Goal: Task Accomplishment & Management: Use online tool/utility

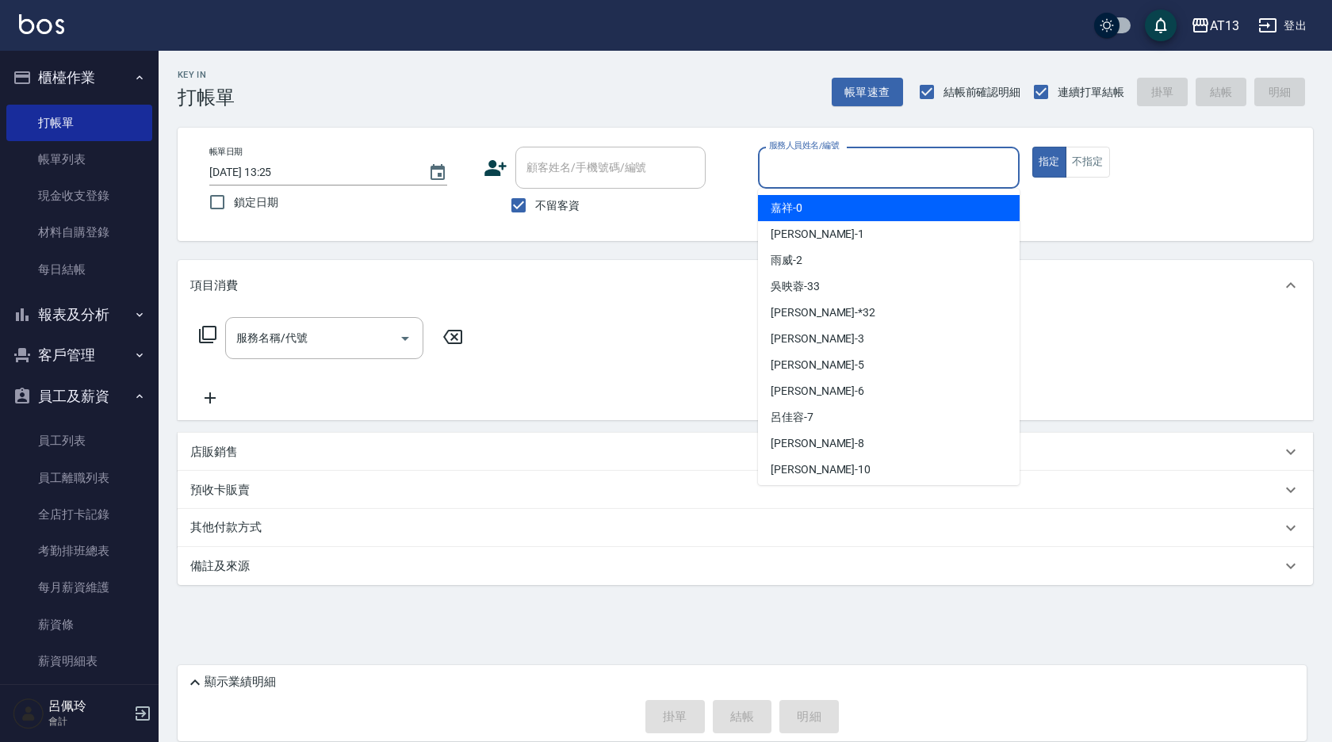
click at [873, 159] on input "服務人員姓名/編號" at bounding box center [888, 168] width 247 height 28
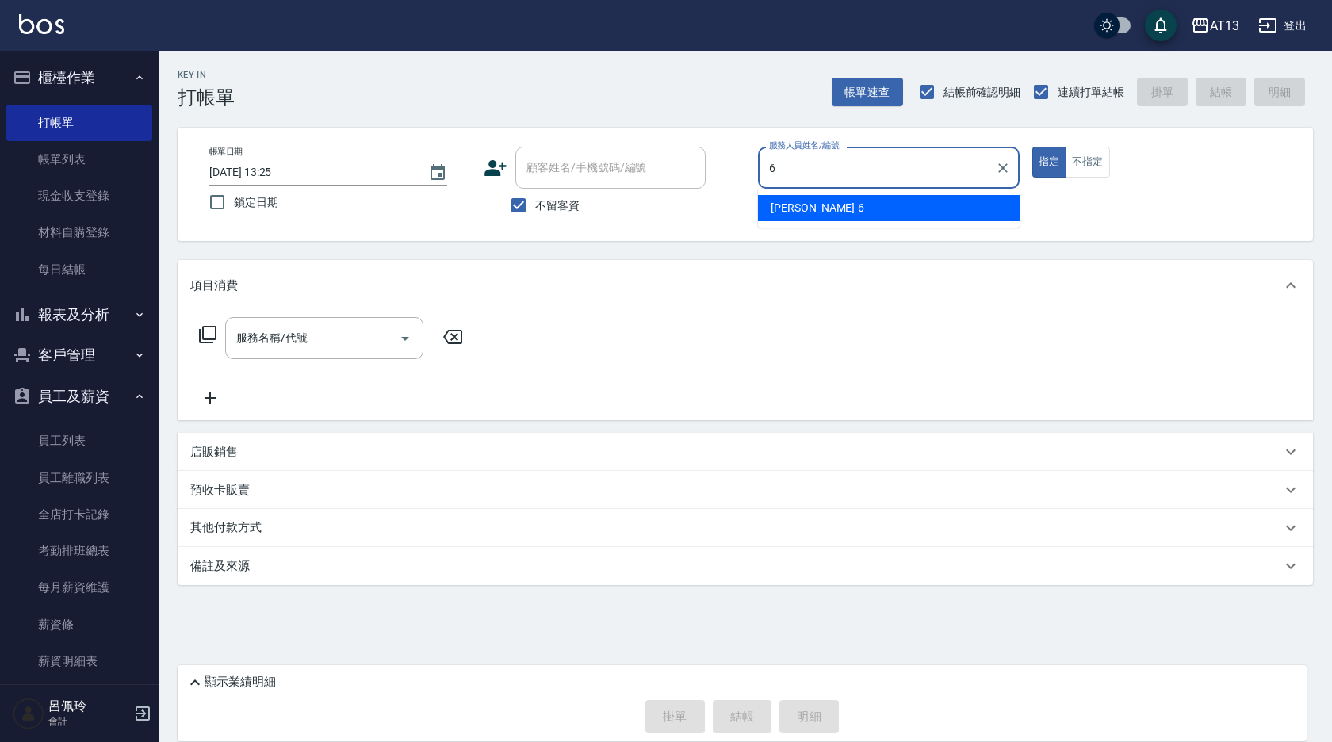
drag, startPoint x: 925, startPoint y: 204, endPoint x: 895, endPoint y: 180, distance: 38.4
click at [924, 205] on div "[PERSON_NAME] -6" at bounding box center [889, 208] width 262 height 26
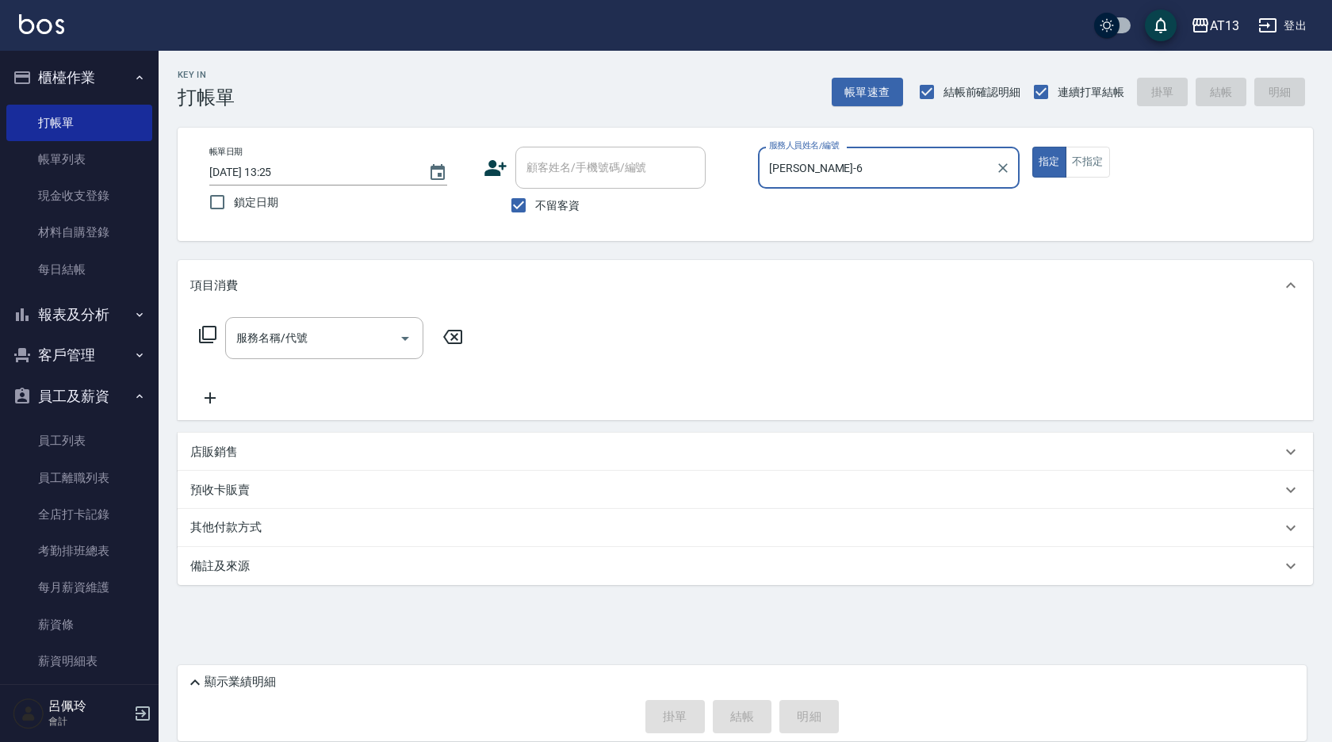
type input "[PERSON_NAME]-6"
click at [376, 309] on div "項目消費" at bounding box center [745, 285] width 1135 height 51
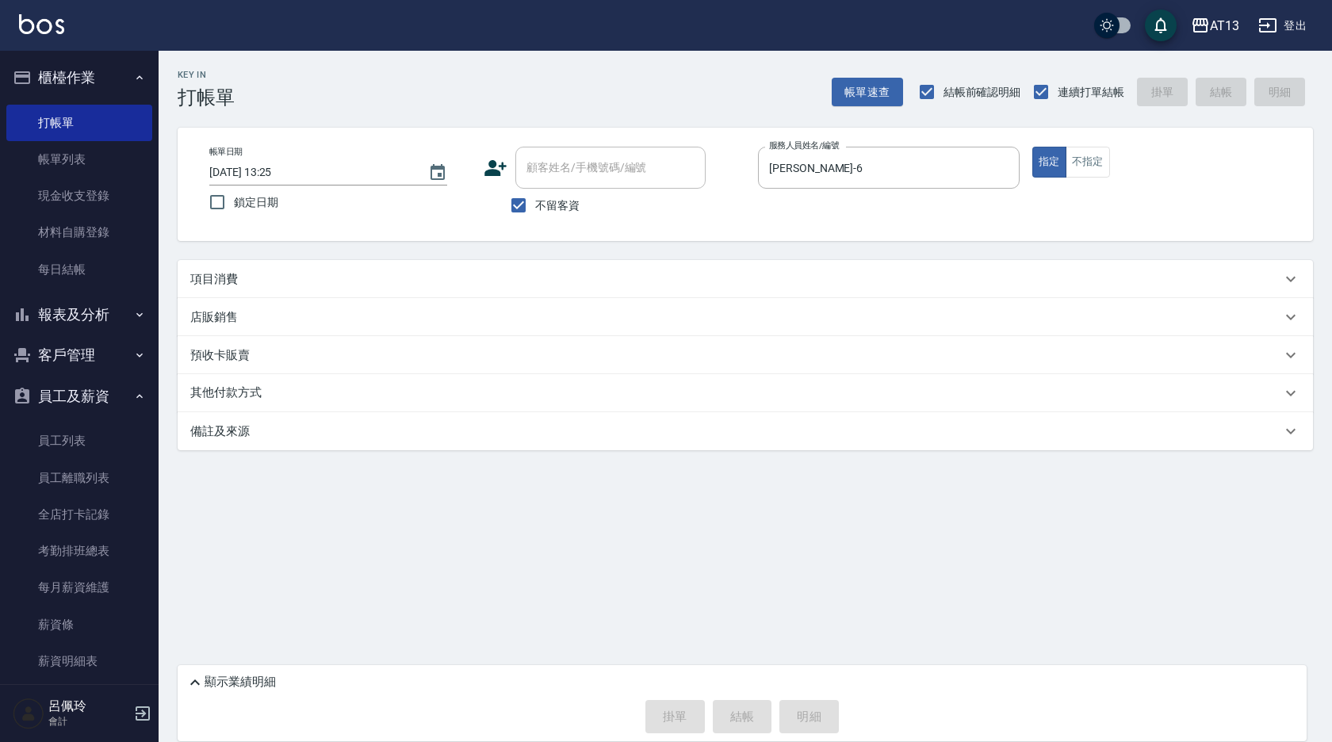
click at [365, 321] on div "店販銷售" at bounding box center [735, 317] width 1091 height 17
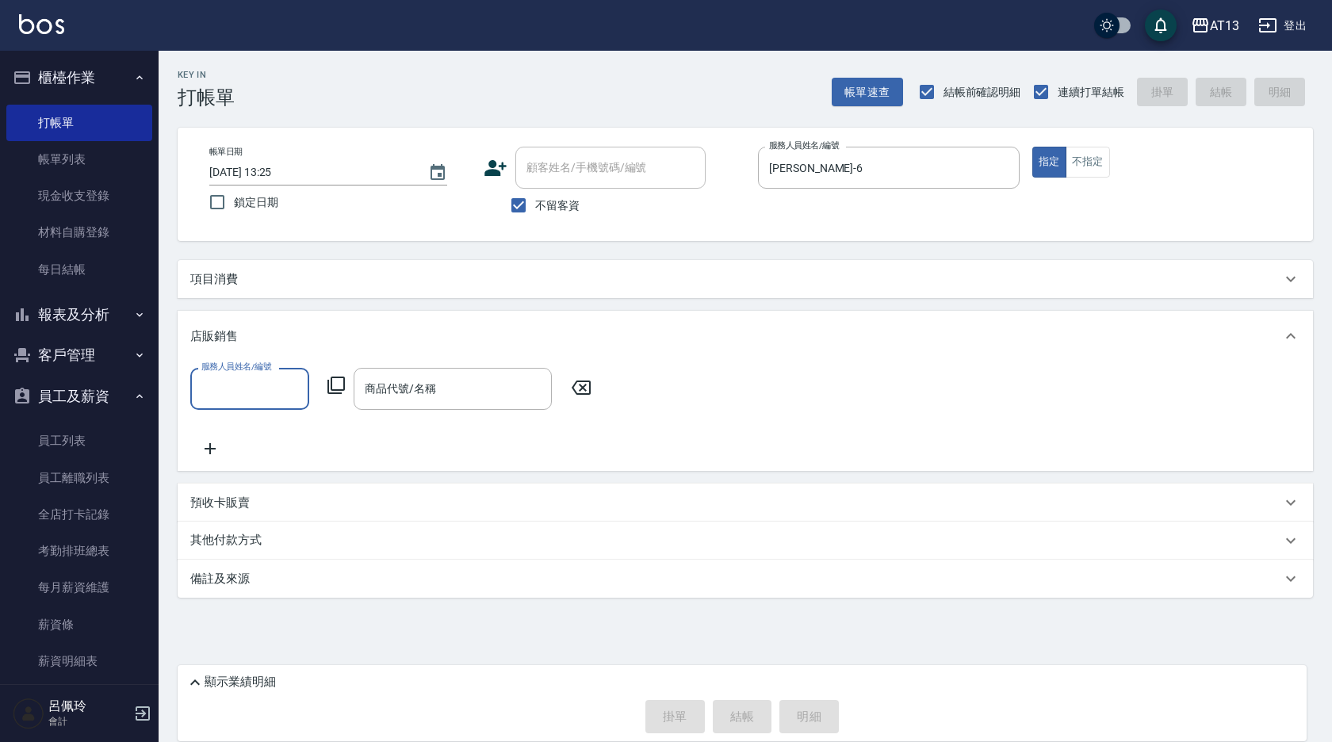
click at [316, 267] on div "項目消費" at bounding box center [745, 279] width 1135 height 38
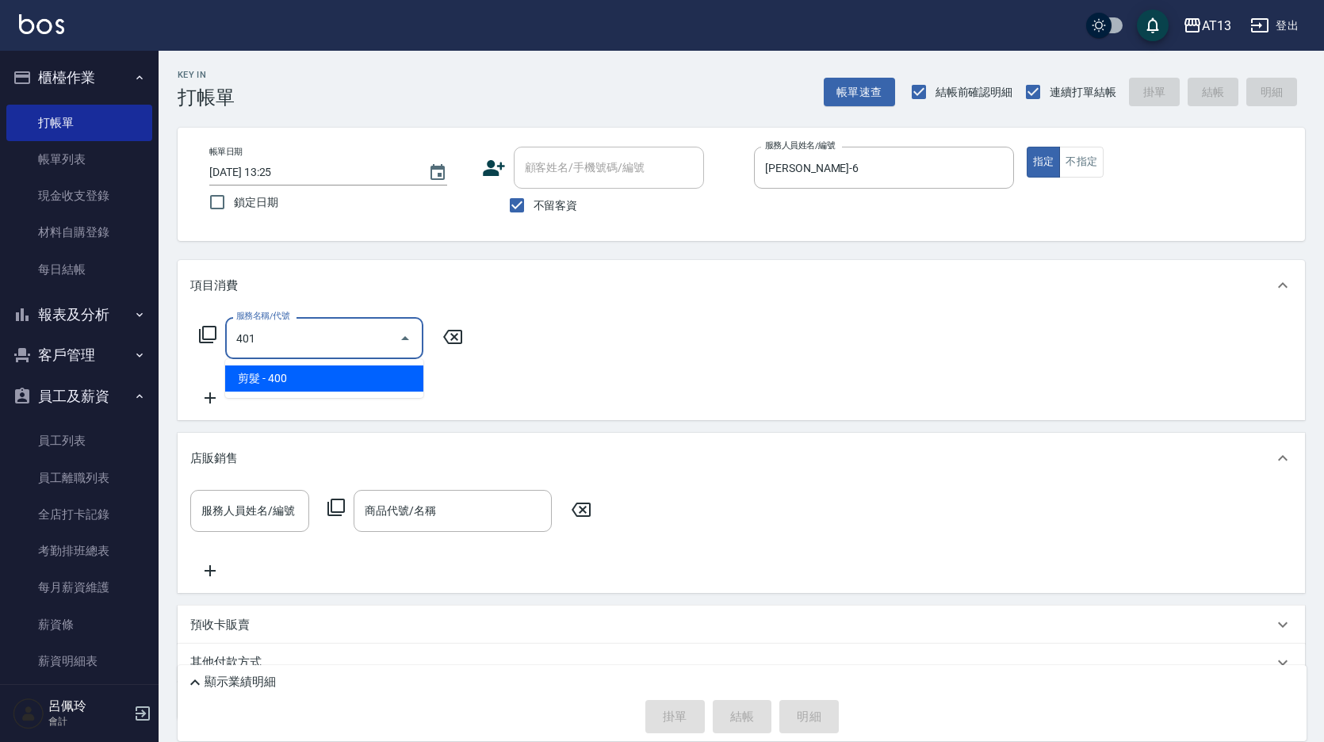
type input "剪髮(401)"
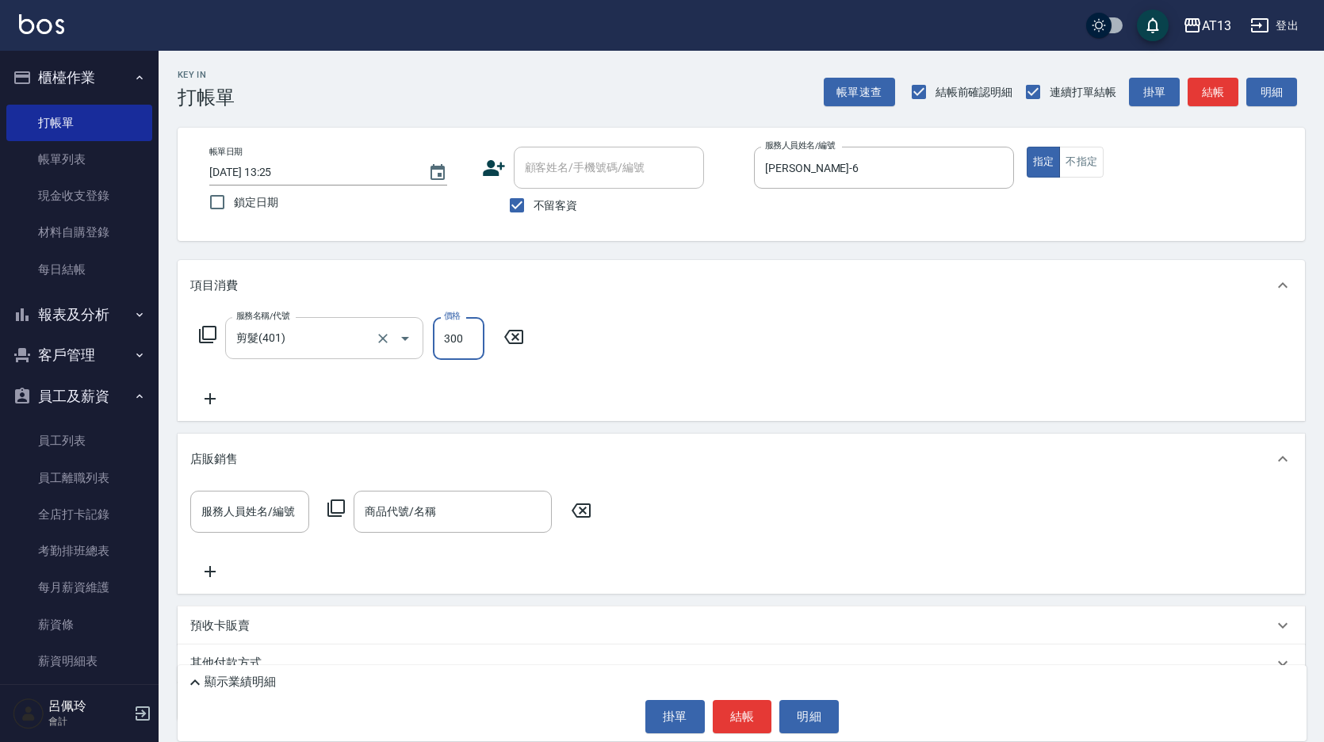
type input "300"
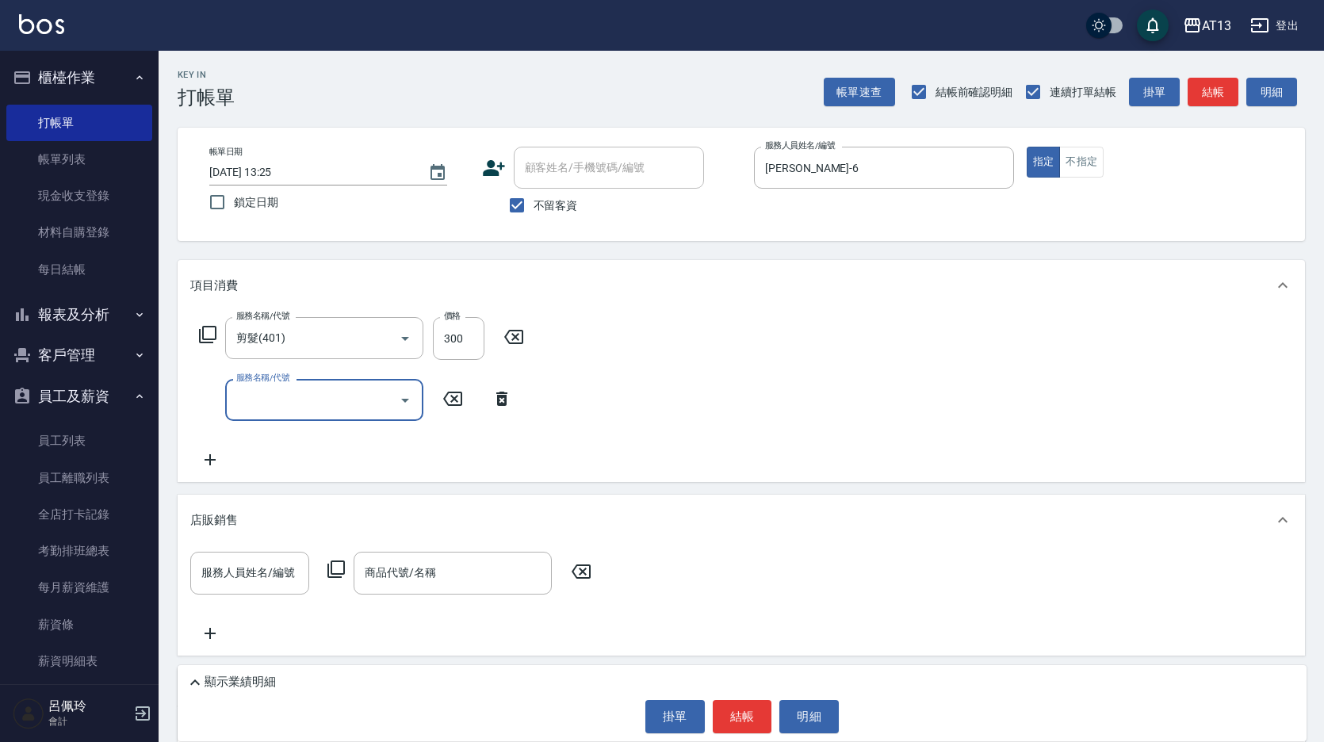
drag, startPoint x: 834, startPoint y: 358, endPoint x: 801, endPoint y: 369, distance: 34.3
click at [835, 360] on div "服務名稱/代號 剪髮(401) 服務名稱/代號 價格 300 價格 服務名稱/代號 服務名稱/代號" at bounding box center [741, 396] width 1127 height 171
click at [732, 740] on div "顯示業績明細 掛單 結帳 明細" at bounding box center [742, 703] width 1129 height 76
click at [738, 717] on button "結帳" at bounding box center [742, 716] width 59 height 33
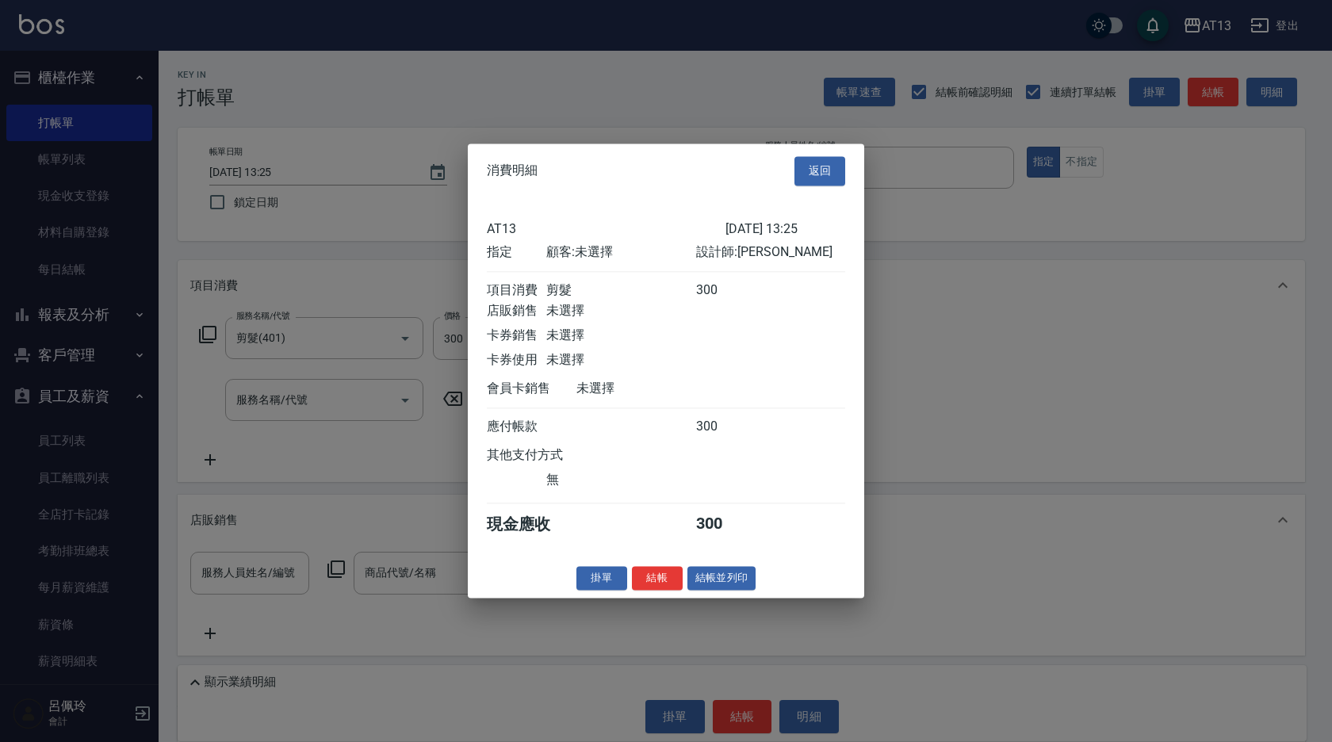
click at [662, 572] on div "消費明細 返回 AT13 [DATE] 13:25 指定 顧客: 未選擇 設計師: 亭妤 項目消費 剪髮 300 店販銷售 未選擇 卡券銷售 未選擇 卡券使用…" at bounding box center [666, 370] width 396 height 454
click at [655, 587] on button "結帳" at bounding box center [657, 578] width 51 height 25
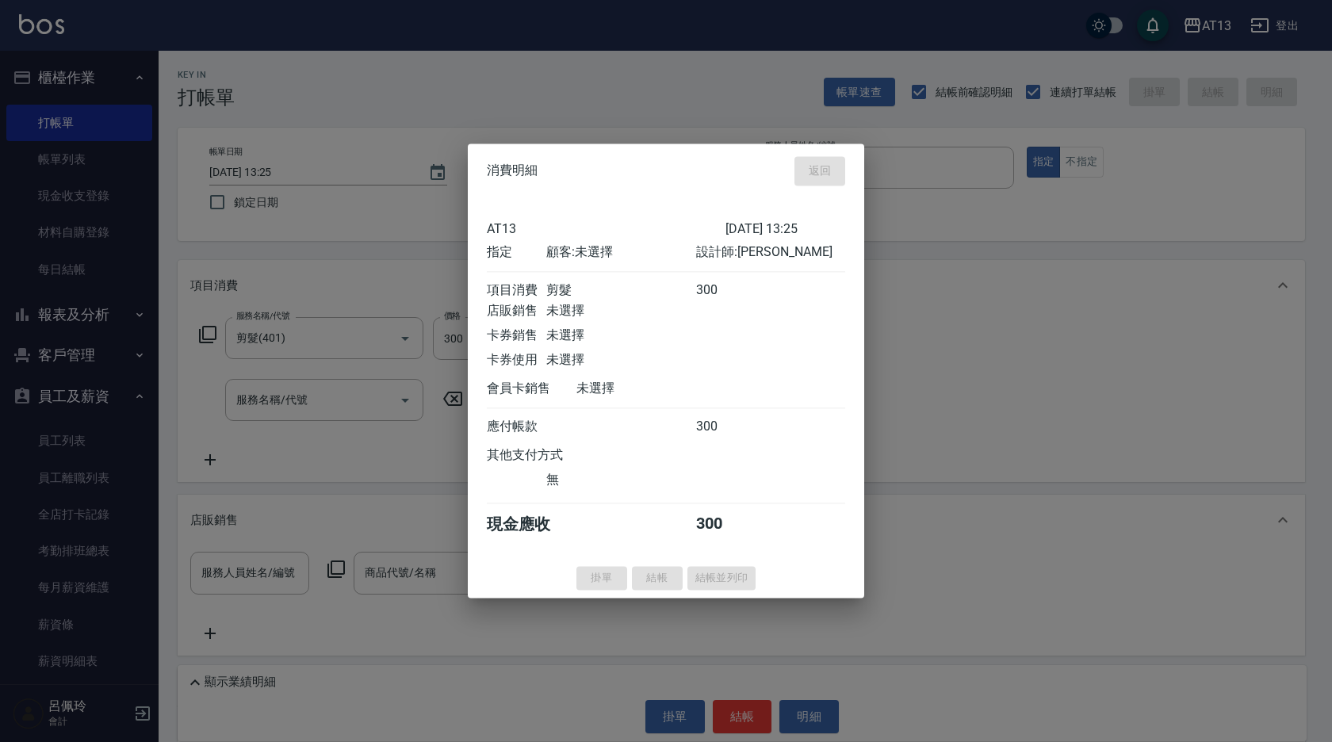
type input "[DATE] 14:56"
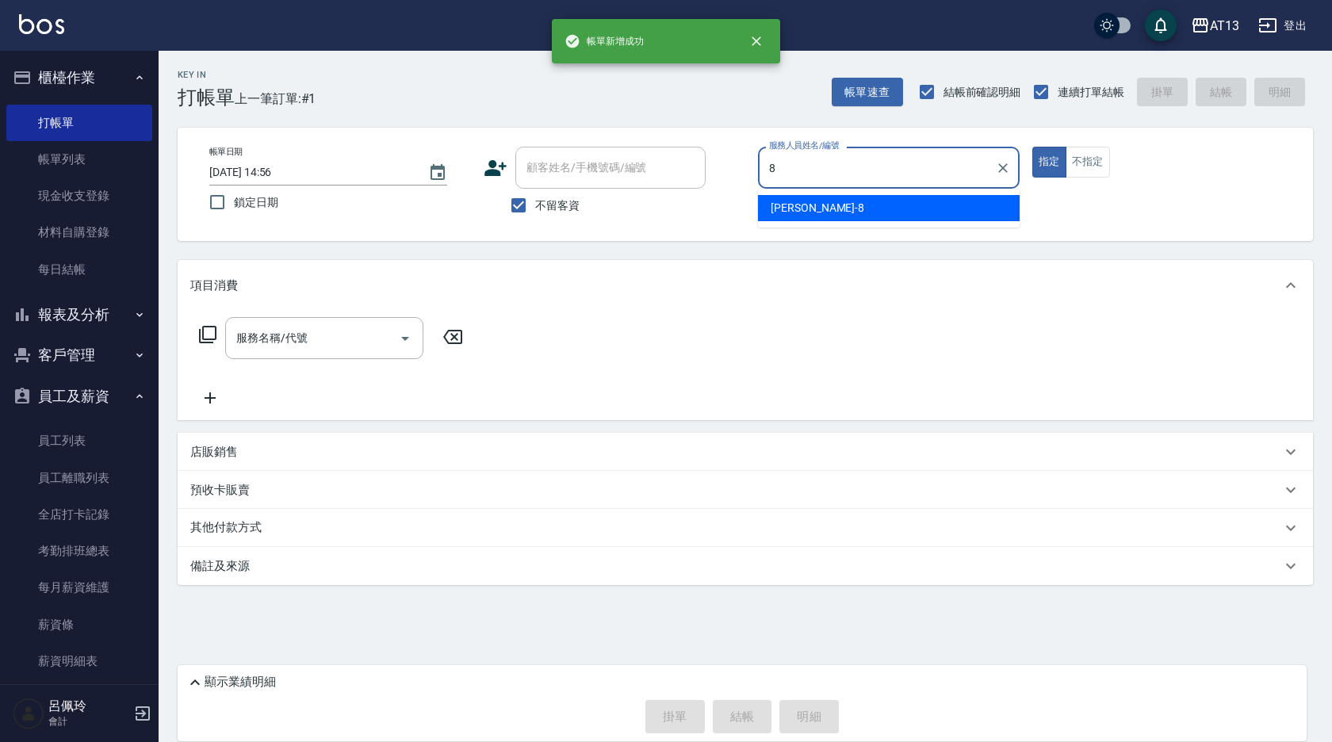
click at [785, 212] on span "[PERSON_NAME] -8" at bounding box center [818, 208] width 94 height 17
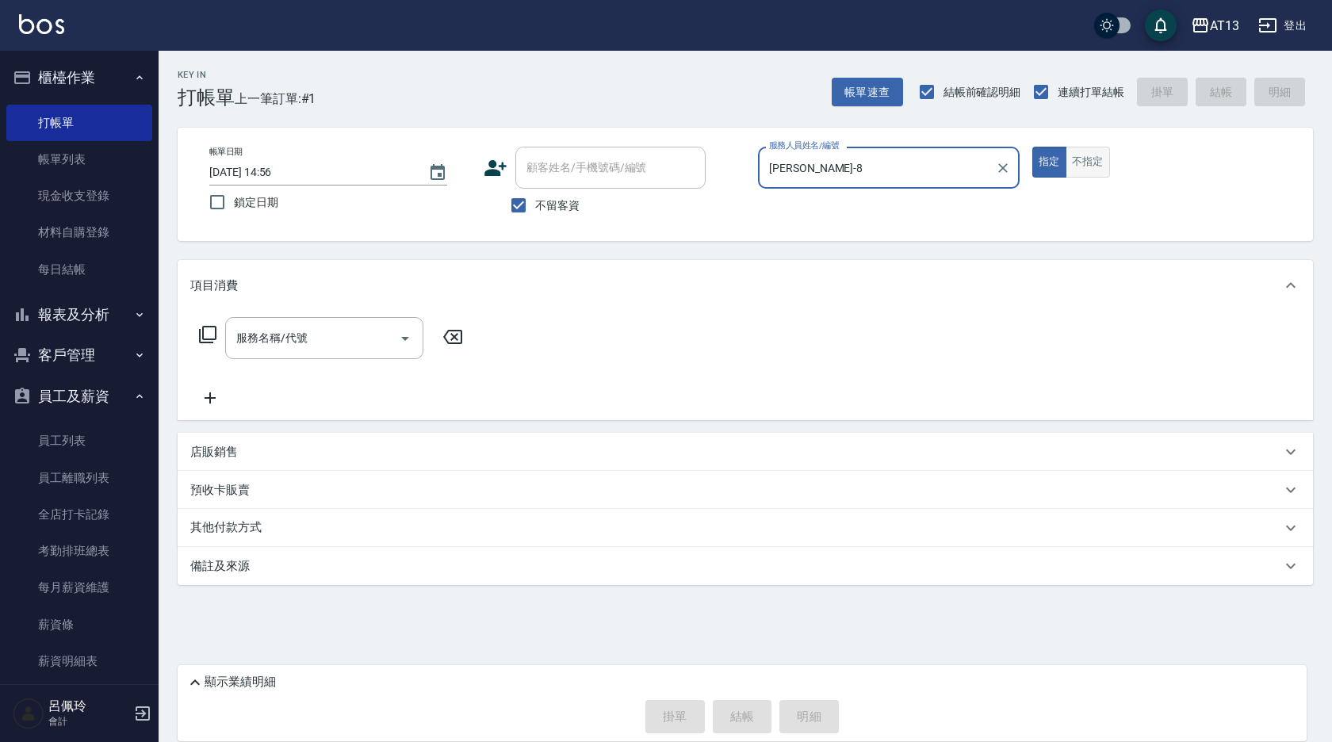
type input "[PERSON_NAME]-8"
click at [1082, 159] on button "不指定" at bounding box center [1087, 162] width 44 height 31
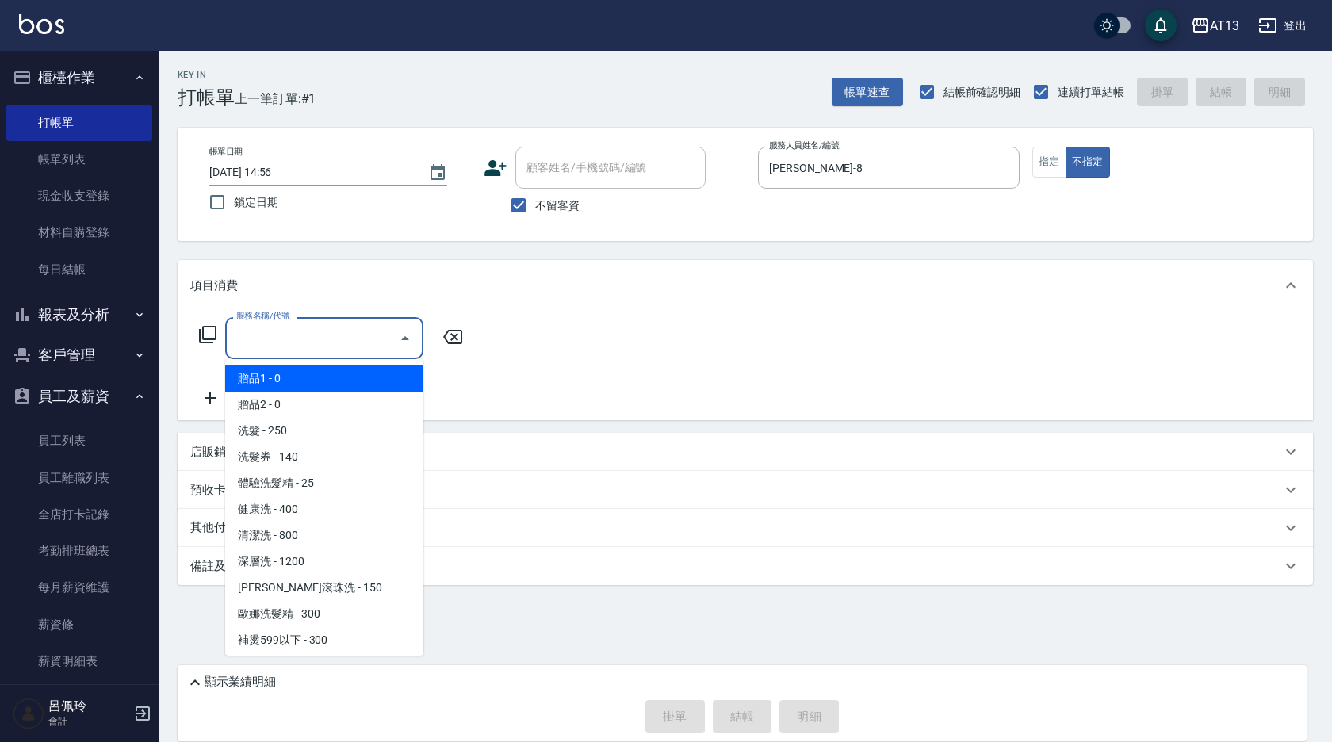
click at [299, 329] on div "服務名稱/代號 服務名稱/代號" at bounding box center [324, 338] width 198 height 42
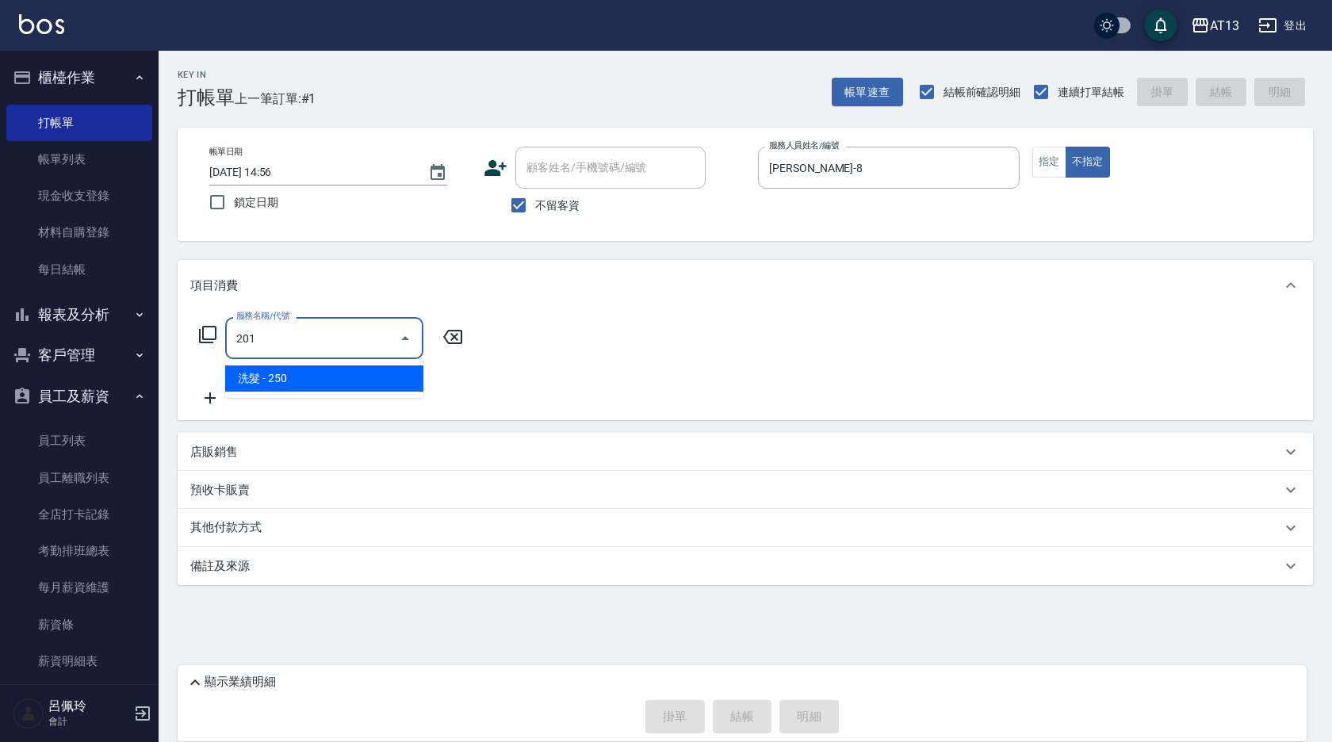
type input "洗髮(201)"
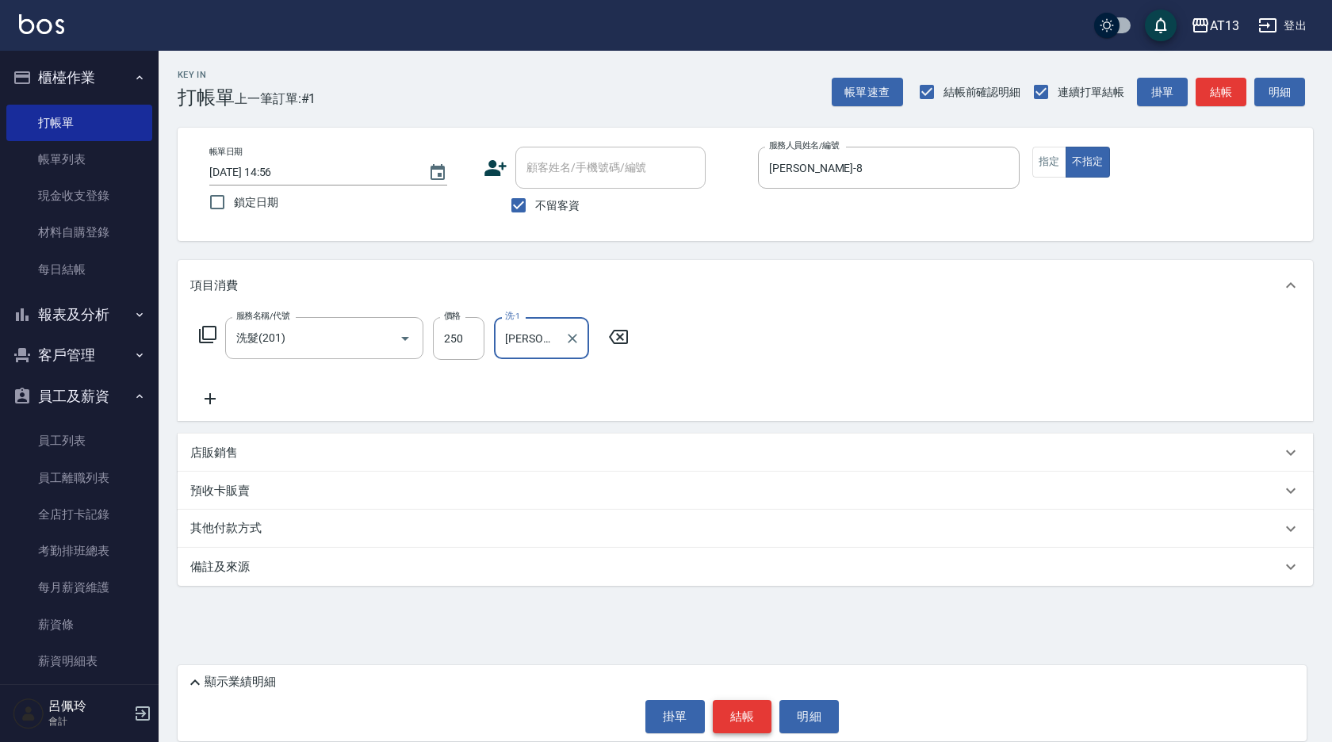
type input "[PERSON_NAME]-24"
click at [744, 725] on button "結帳" at bounding box center [742, 716] width 59 height 33
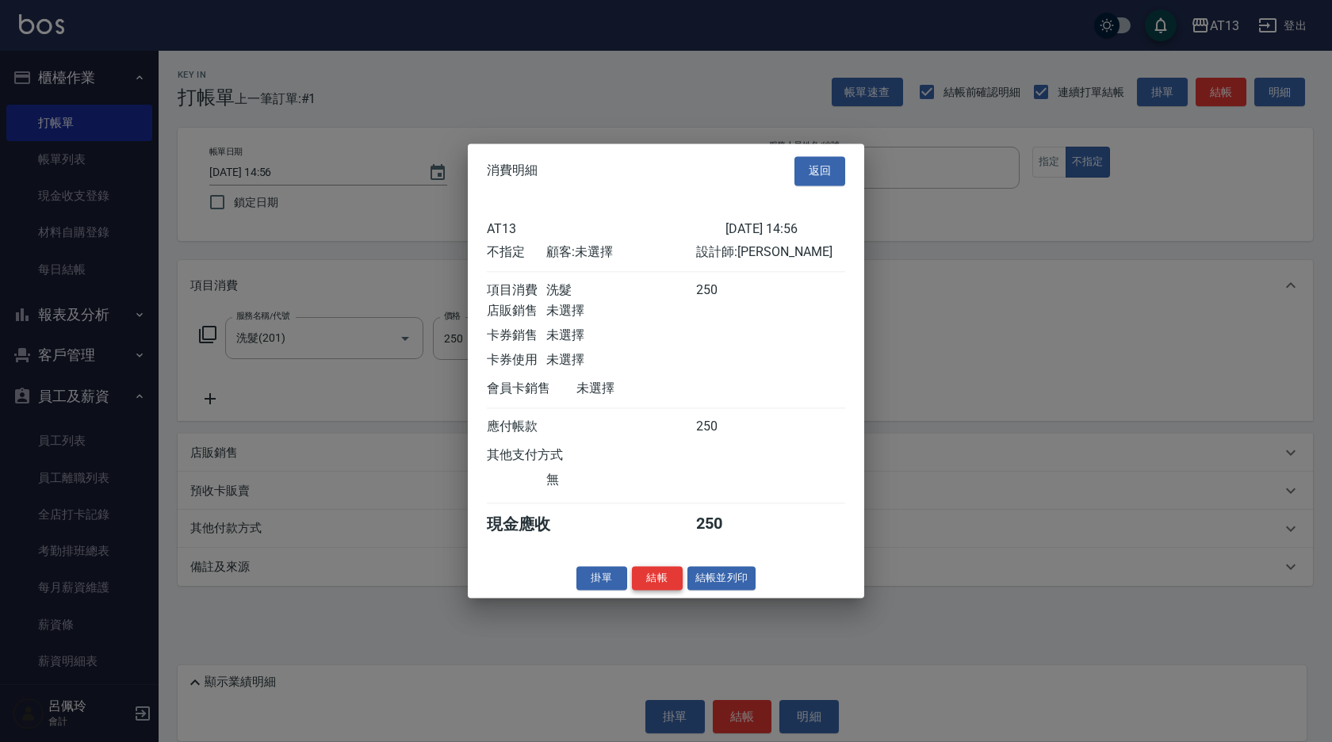
click at [652, 582] on button "結帳" at bounding box center [657, 578] width 51 height 25
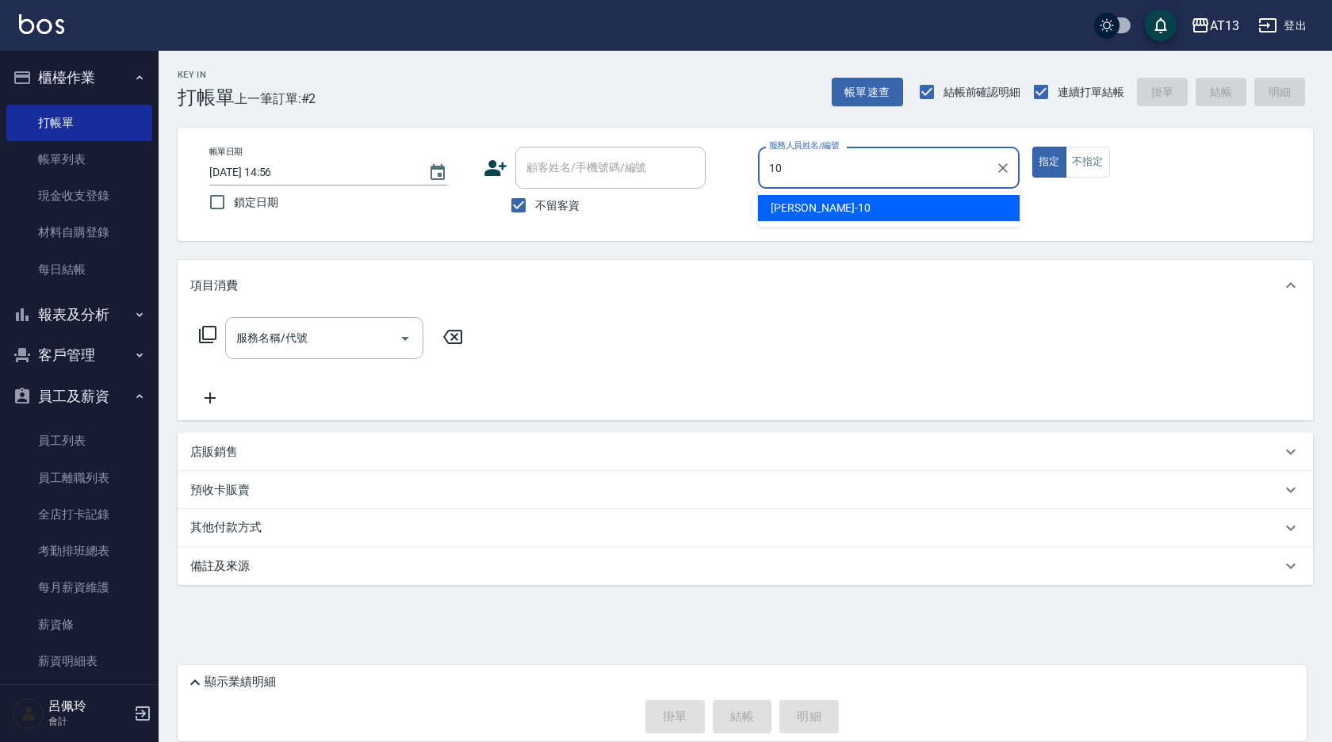
click at [809, 205] on div "[PERSON_NAME] -10" at bounding box center [889, 208] width 262 height 26
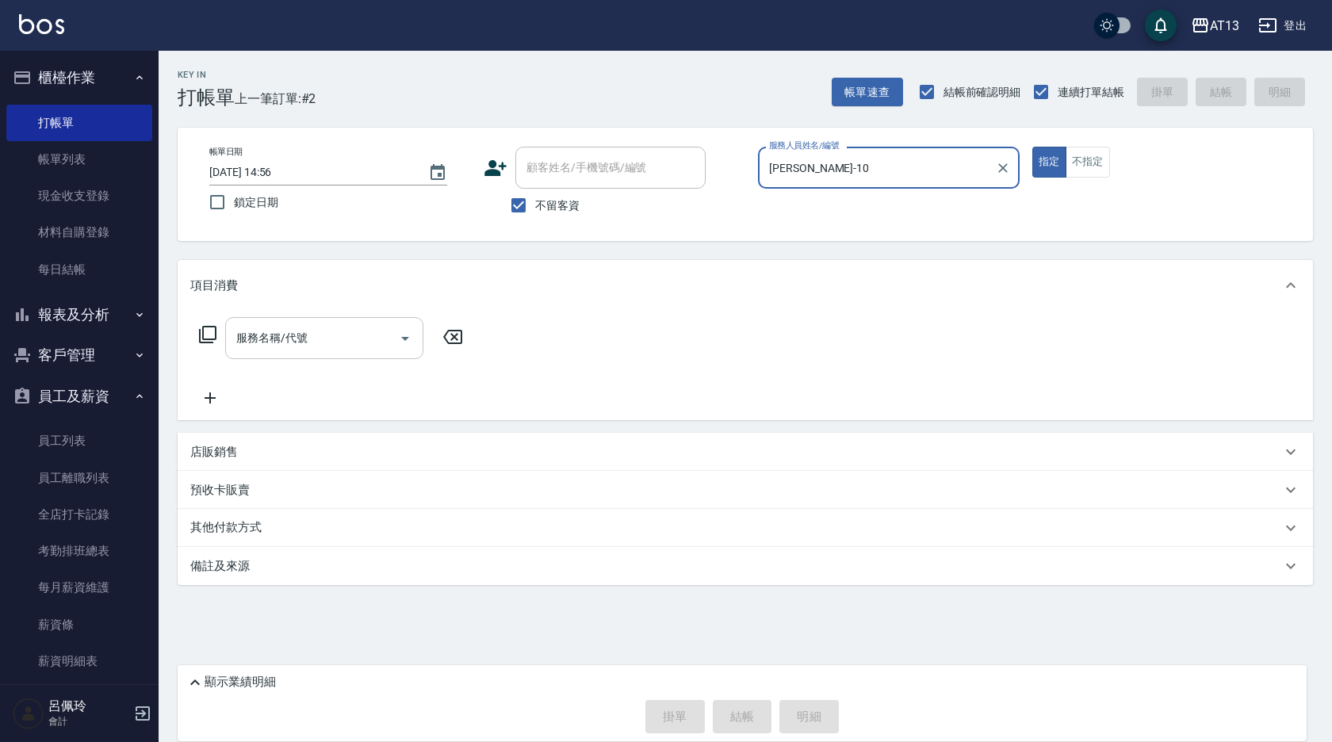
type input "[PERSON_NAME]-10"
click at [332, 331] on input "服務名稱/代號" at bounding box center [312, 338] width 160 height 28
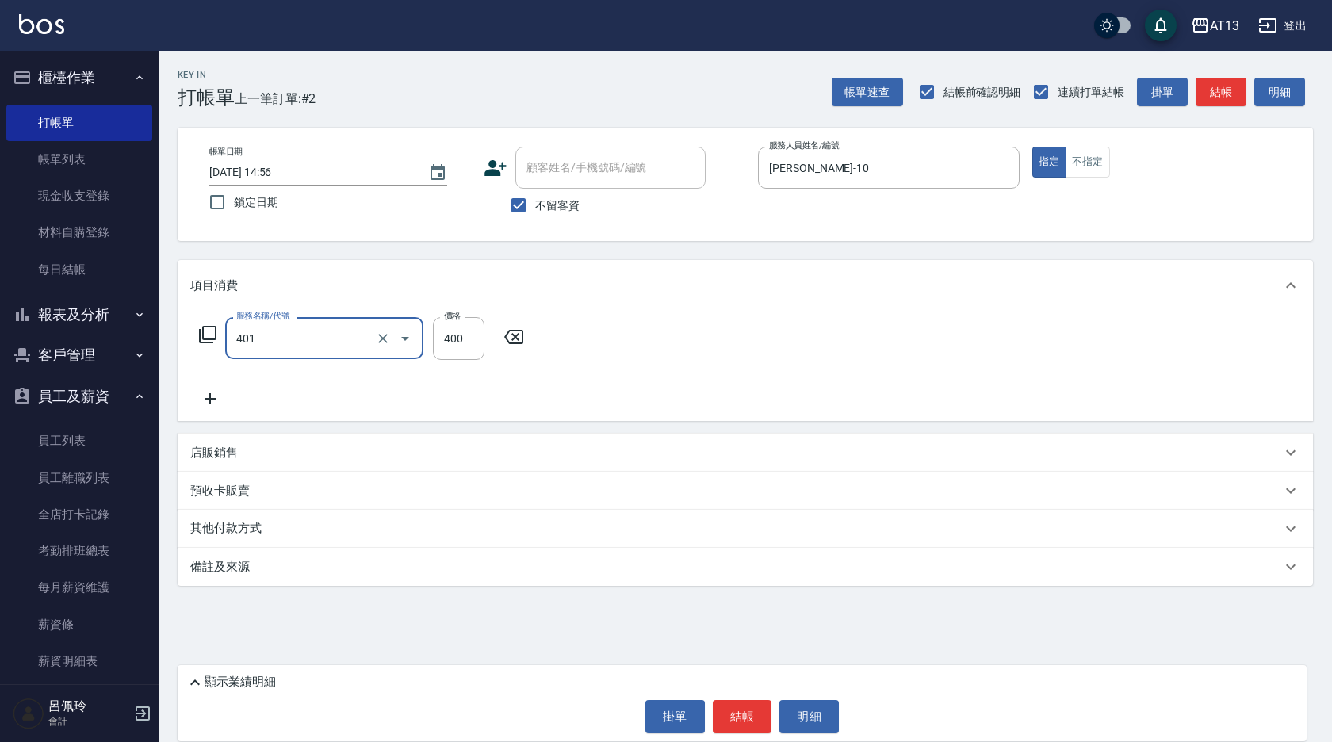
type input "剪髮(401)"
click at [1202, 378] on div "服務名稱/代號 剪髮(401) 服務名稱/代號 價格 400 價格" at bounding box center [745, 366] width 1135 height 110
click at [722, 726] on button "結帳" at bounding box center [742, 716] width 59 height 33
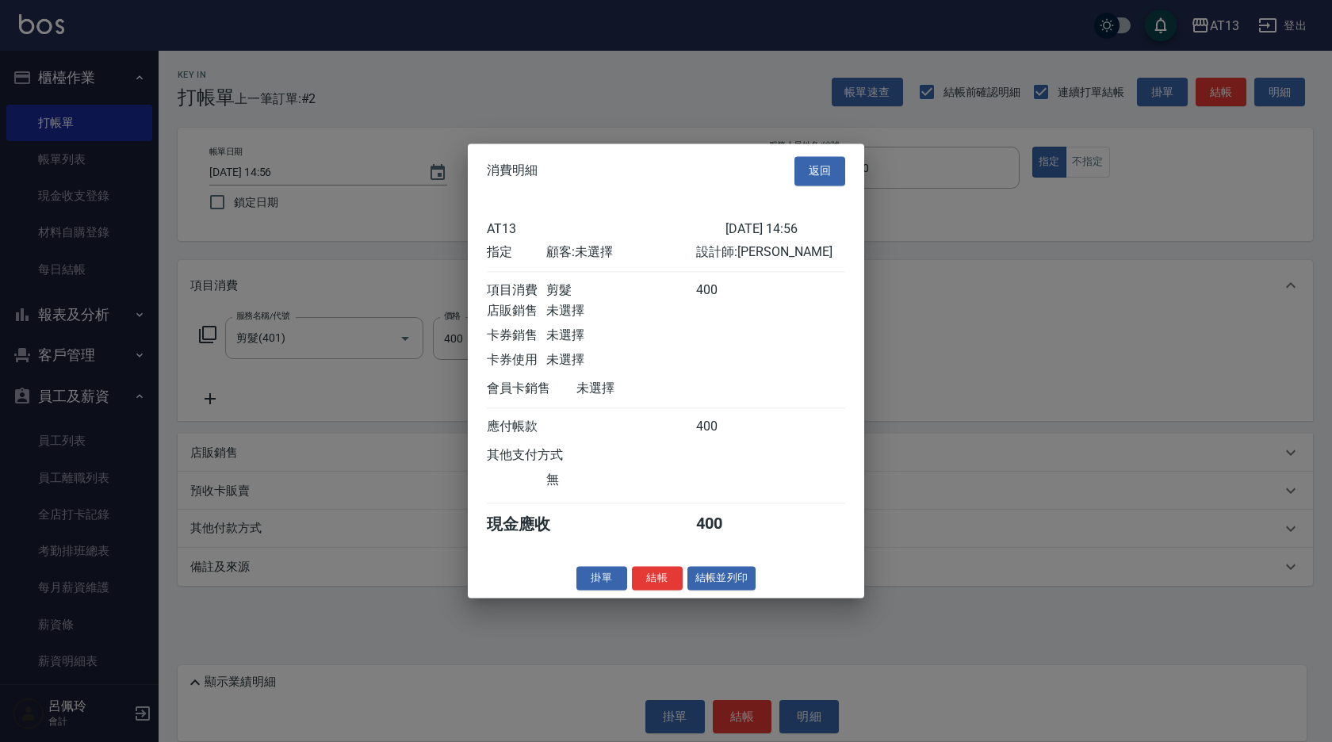
click at [648, 570] on div "消費明細 返回 AT13 [DATE] 14:56 指定 顧客: 未選擇 設計師: 稔穎 項目消費 剪髮 400 店販銷售 未選擇 卡券銷售 未選擇 卡券使用…" at bounding box center [666, 370] width 396 height 454
click at [652, 585] on button "結帳" at bounding box center [657, 578] width 51 height 25
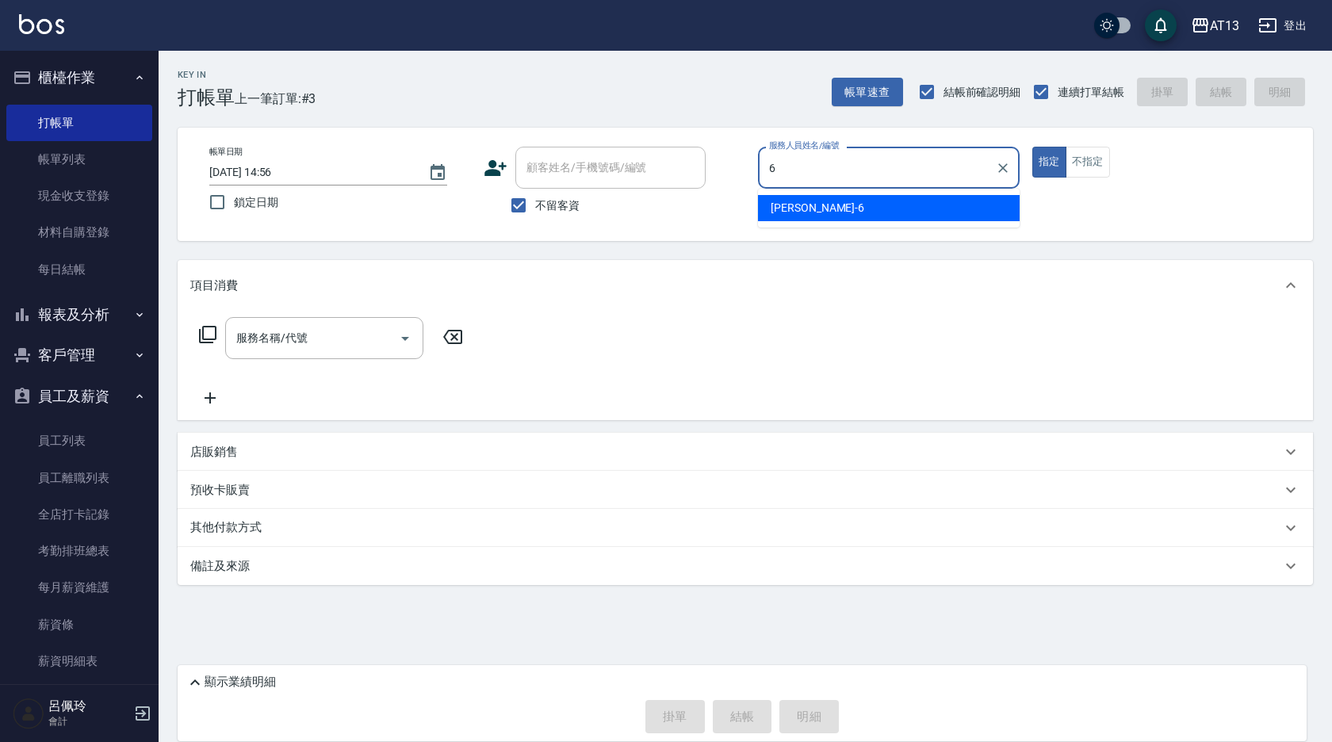
click at [896, 209] on div "[PERSON_NAME] -6" at bounding box center [889, 208] width 262 height 26
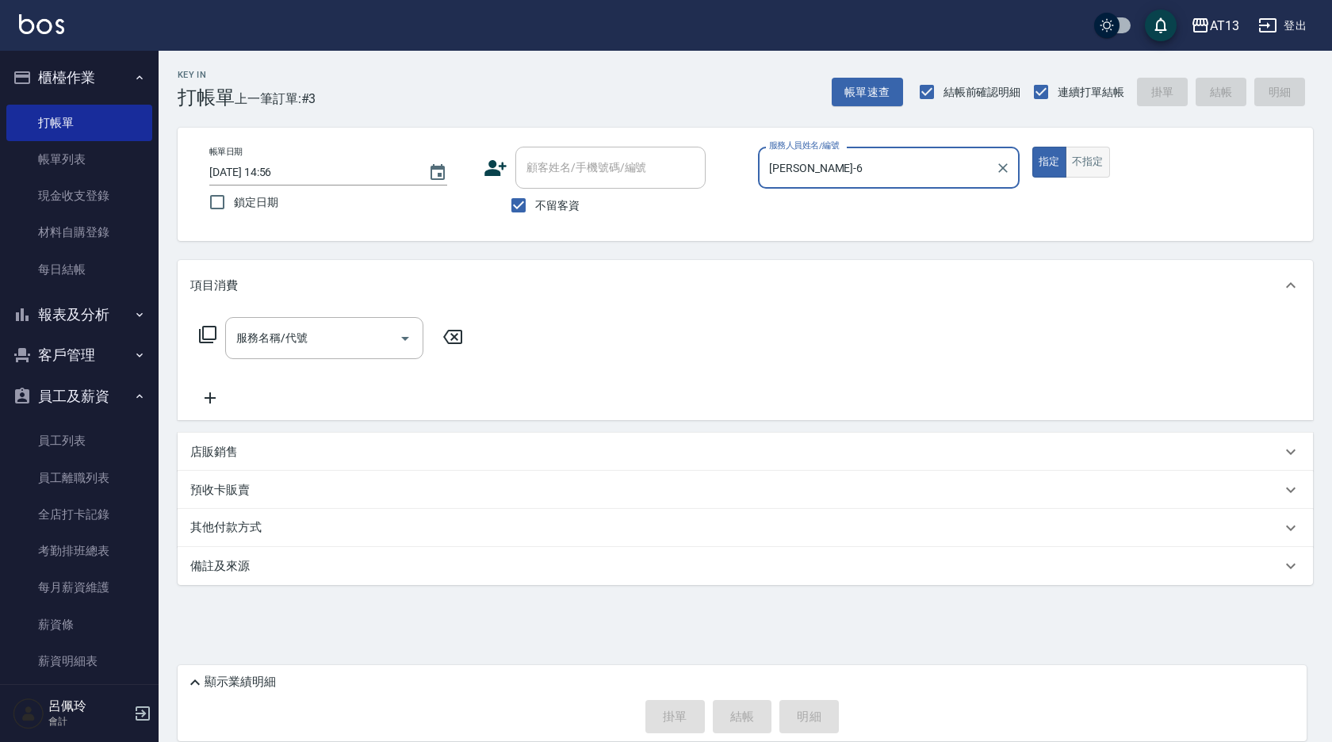
type input "[PERSON_NAME]-6"
click at [1082, 164] on button "不指定" at bounding box center [1087, 162] width 44 height 31
click at [238, 342] on input "服務名稱/代號" at bounding box center [312, 338] width 160 height 28
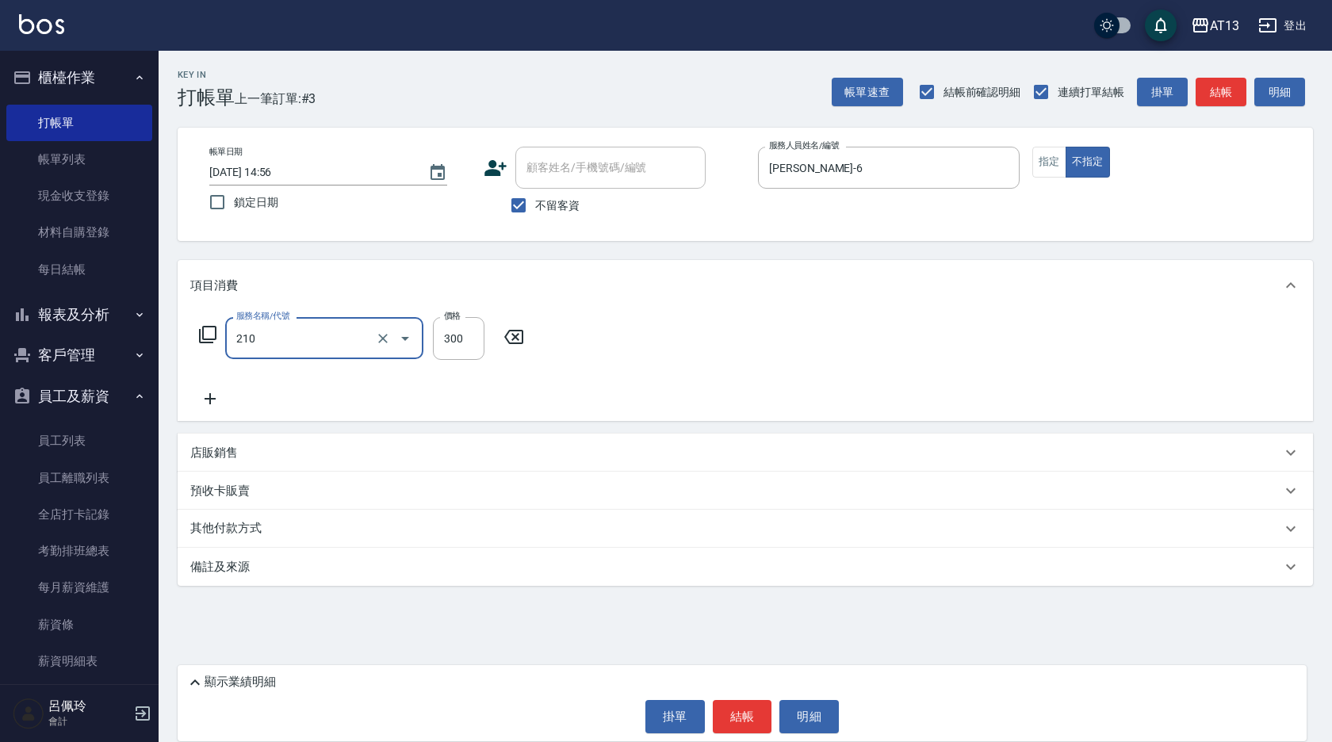
type input "歐娜洗髮精(210)"
type input "[PERSON_NAME]-11"
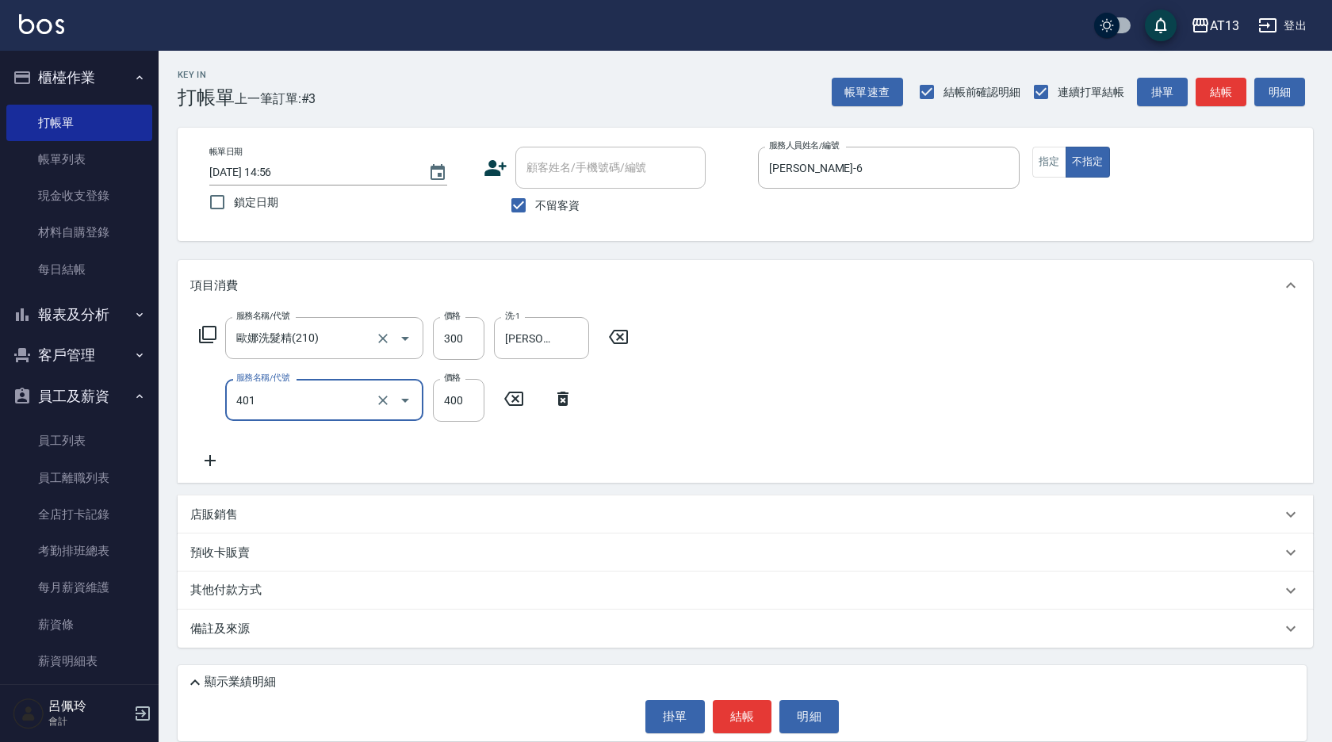
type input "剪髮(401)"
type input "200"
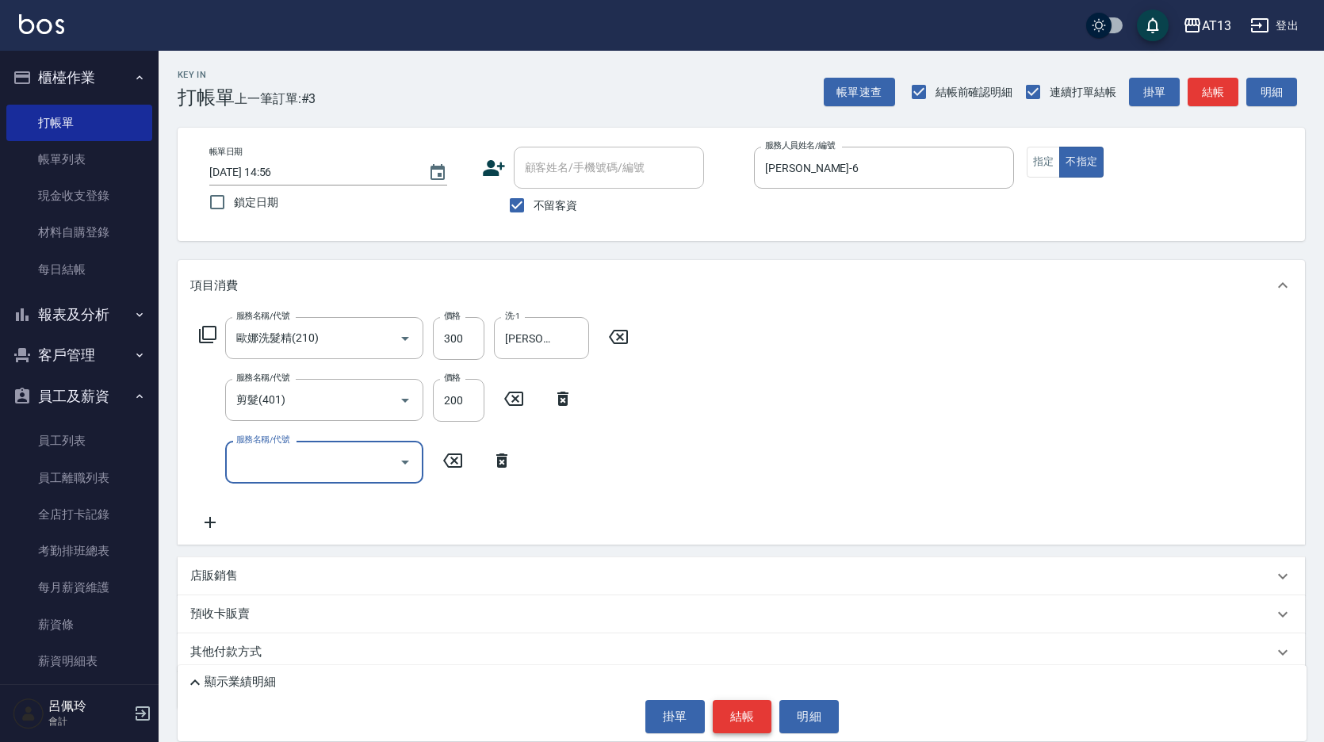
click at [765, 702] on button "結帳" at bounding box center [742, 716] width 59 height 33
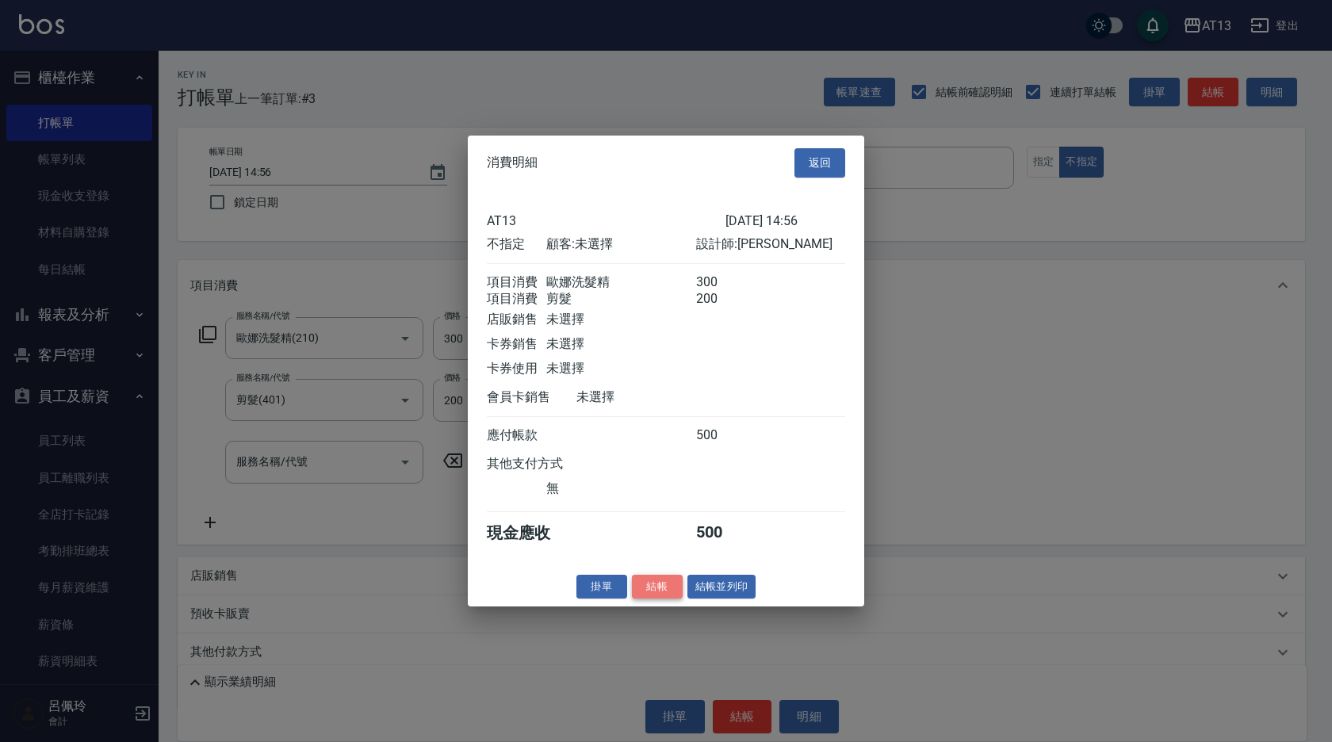
click at [641, 591] on button "結帳" at bounding box center [657, 586] width 51 height 25
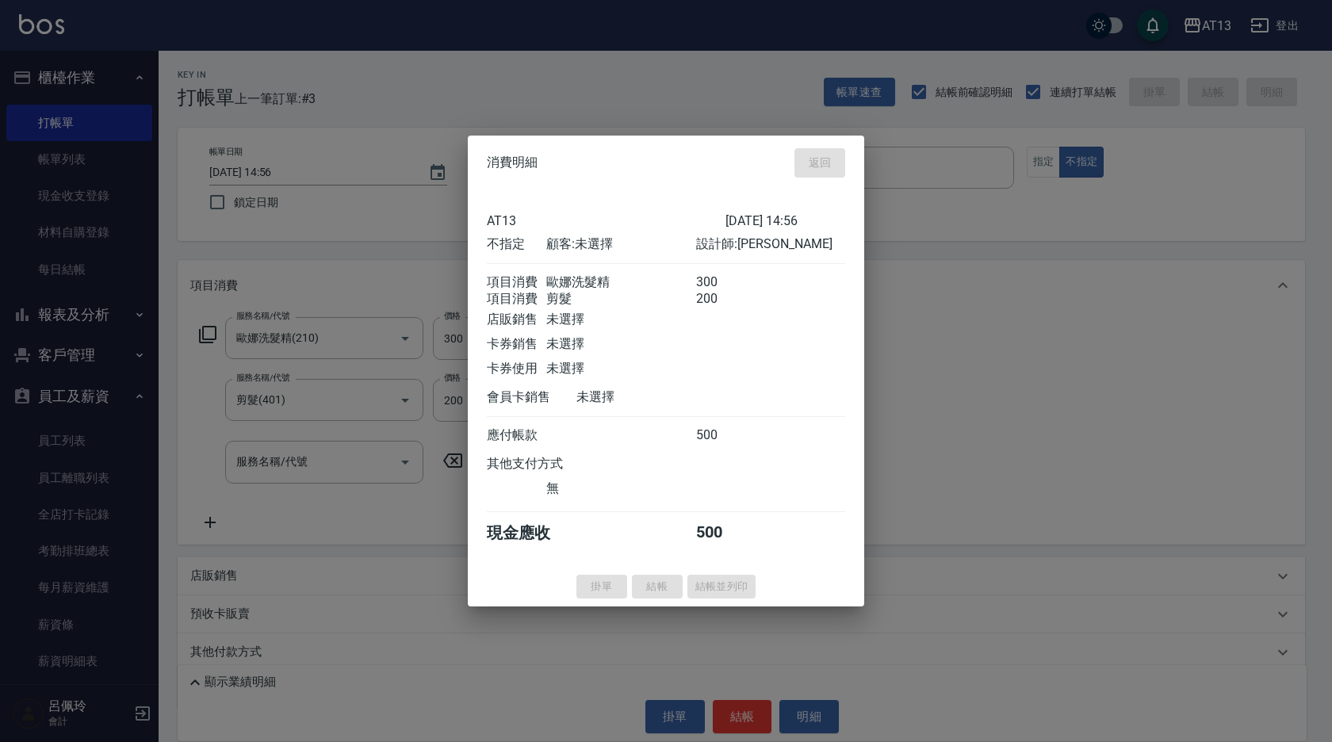
type input "[DATE] 14:57"
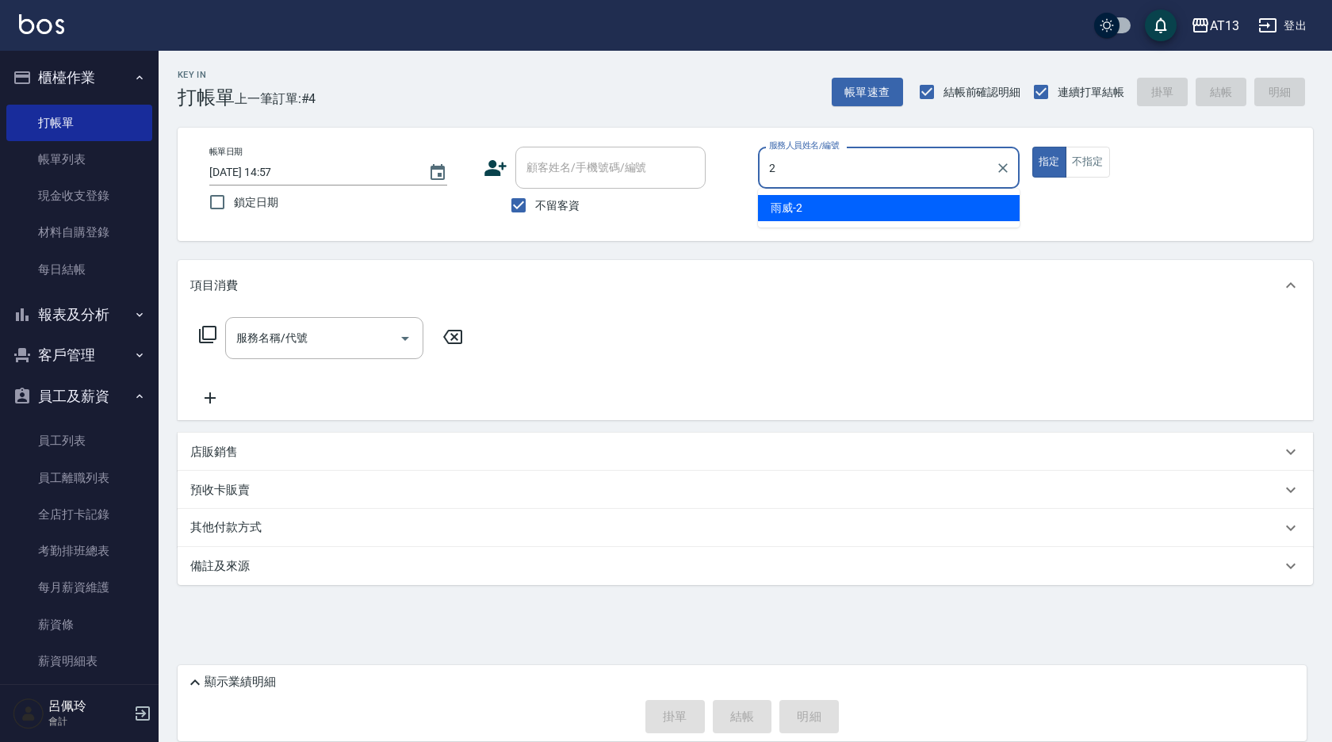
click at [996, 198] on div "雨威 -2" at bounding box center [889, 208] width 262 height 26
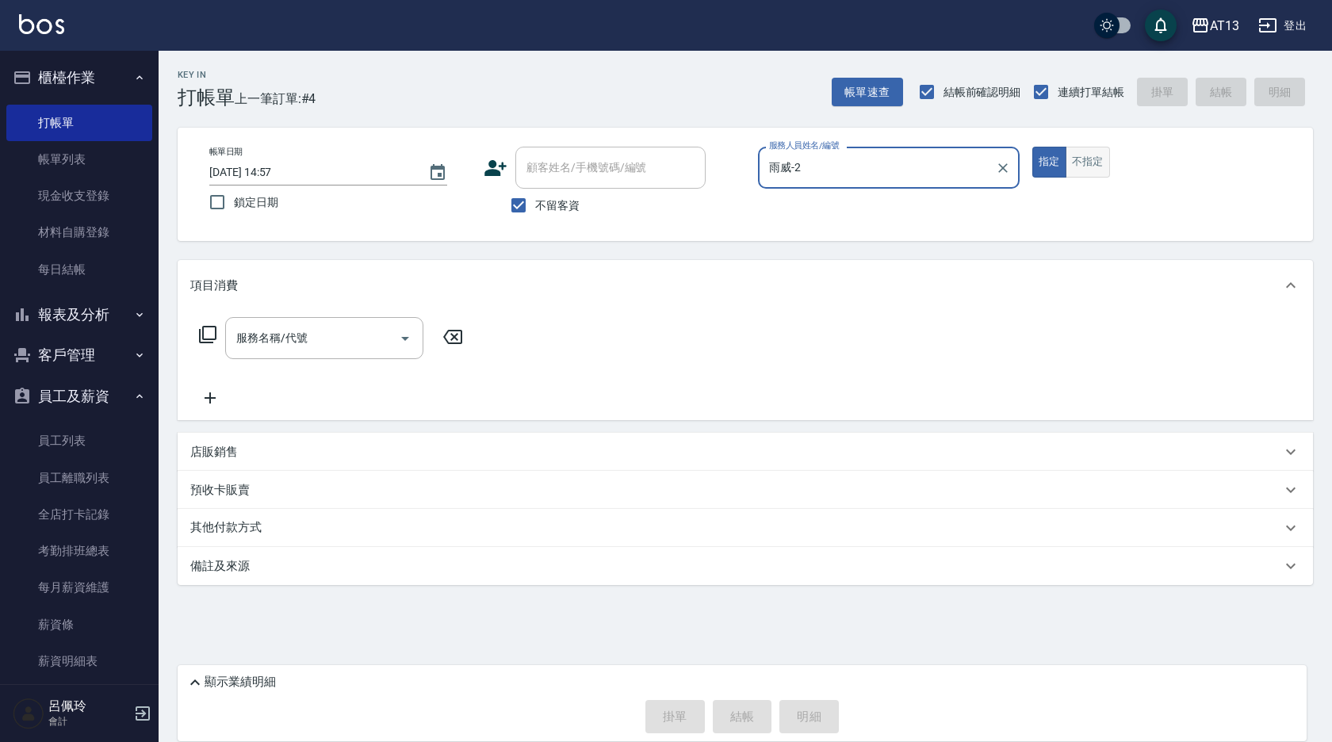
type input "雨威-2"
click at [1088, 168] on button "不指定" at bounding box center [1087, 162] width 44 height 31
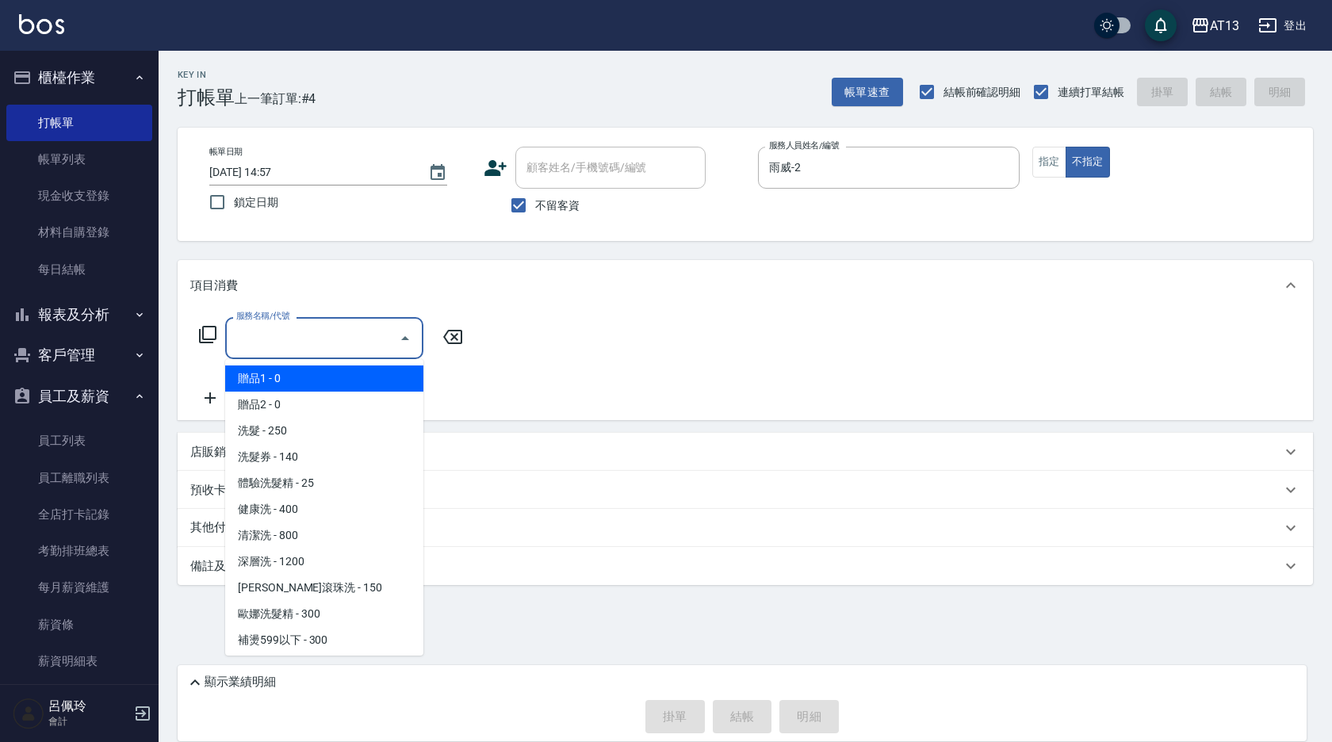
click at [259, 335] on input "服務名稱/代號" at bounding box center [312, 338] width 160 height 28
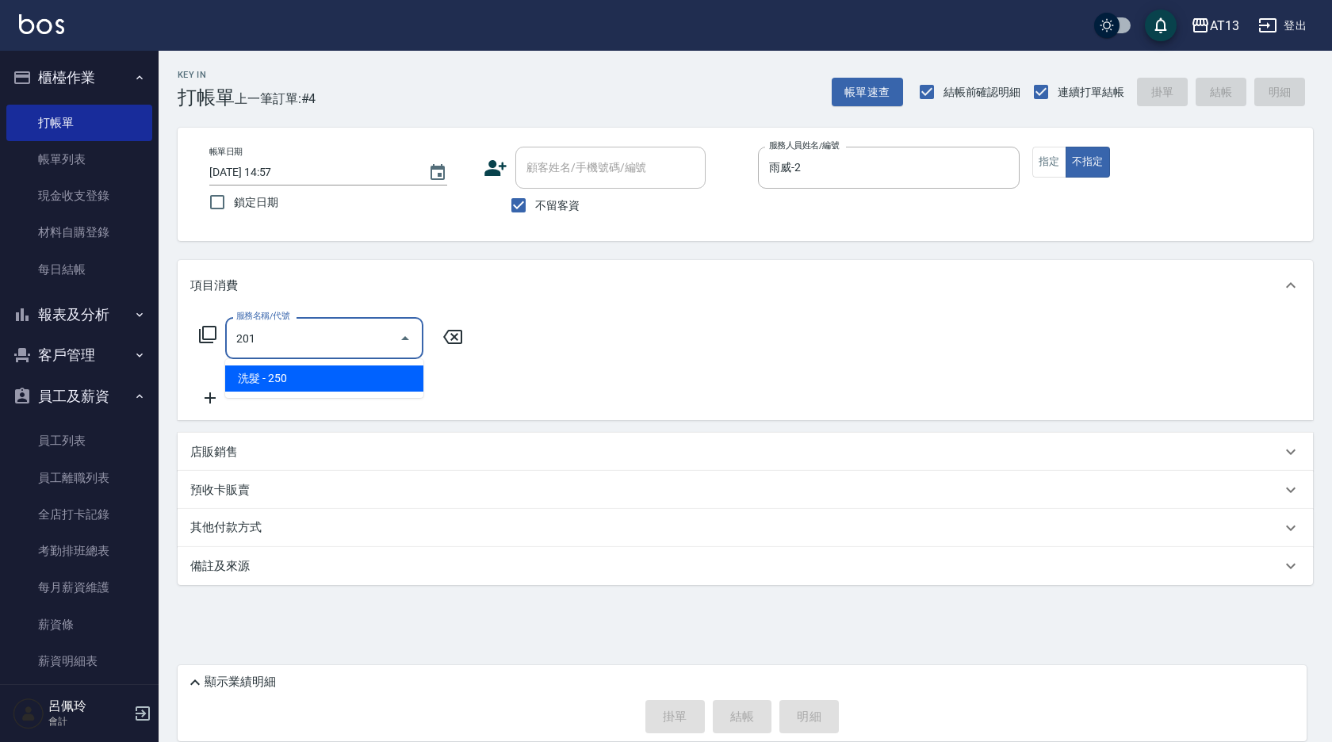
type input "洗髮(201)"
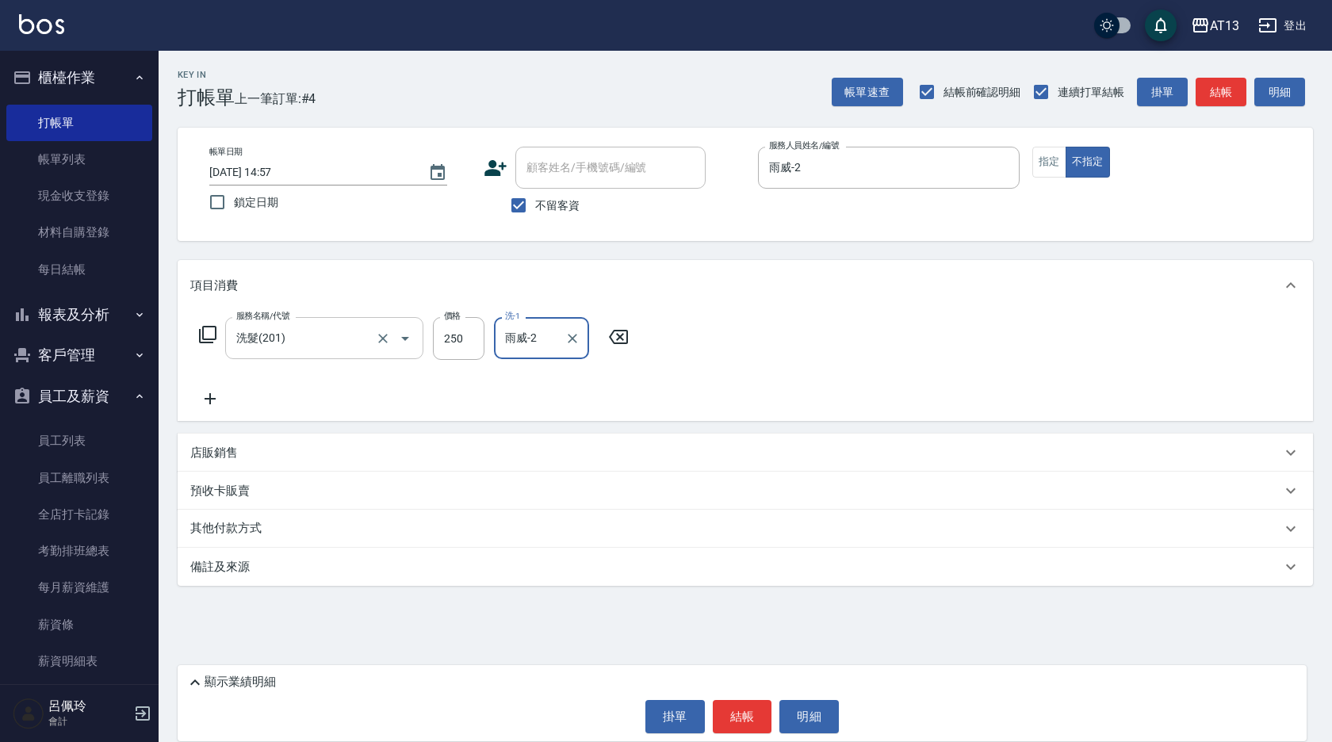
type input "雨威-2"
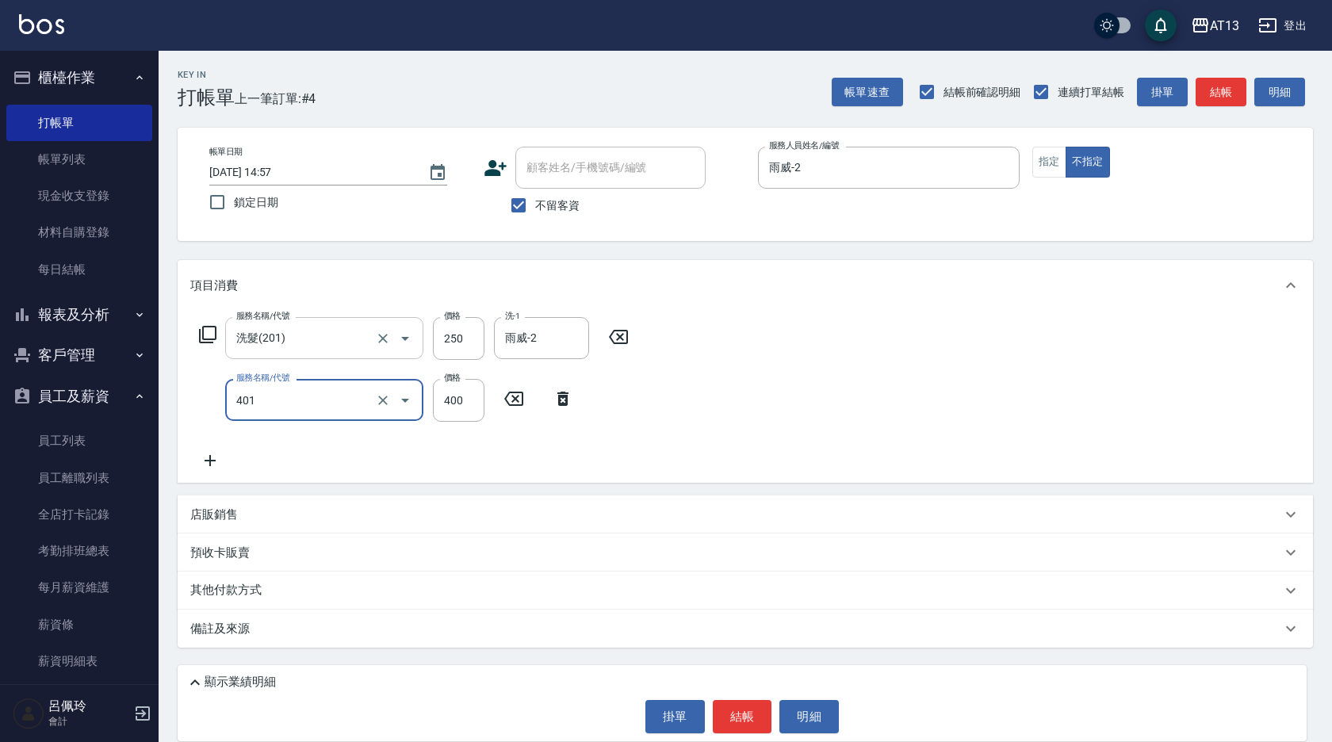
type input "剪髮(401)"
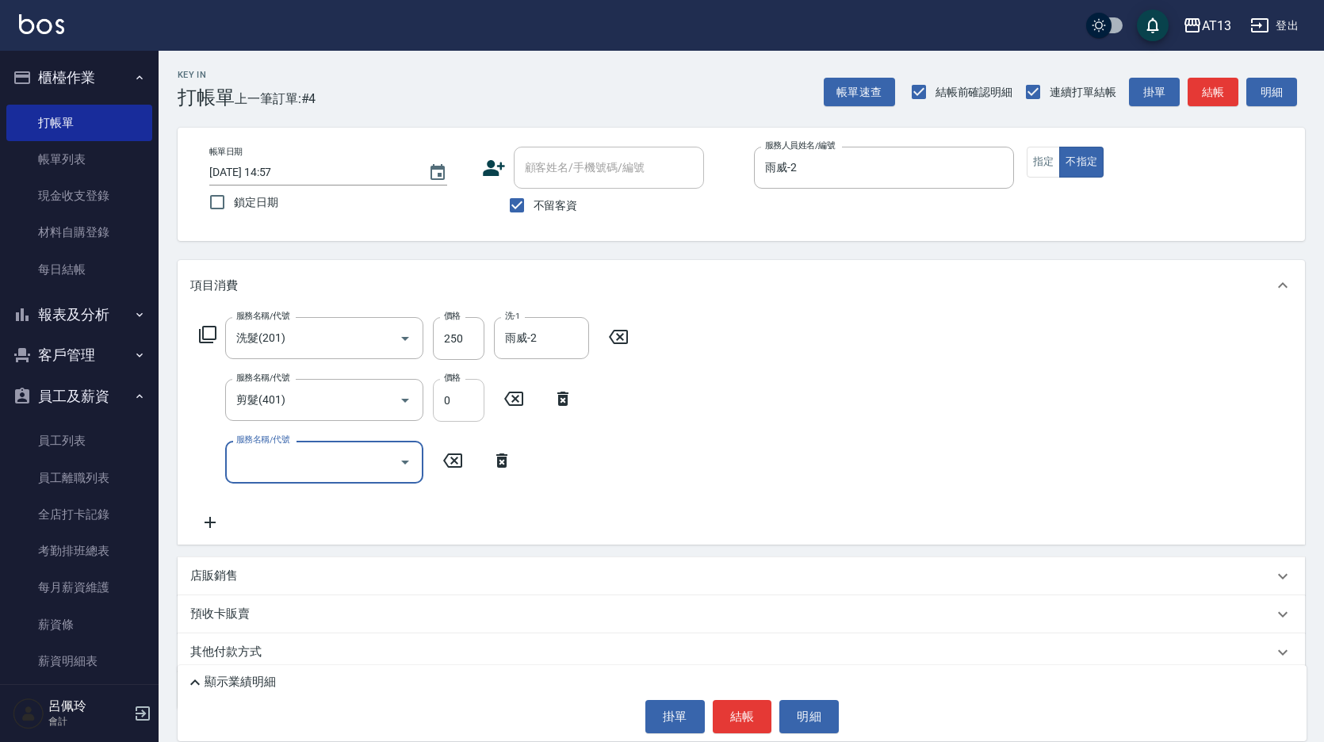
click at [467, 405] on input "0" at bounding box center [459, 400] width 52 height 43
type input "200"
click at [736, 717] on button "結帳" at bounding box center [742, 716] width 59 height 33
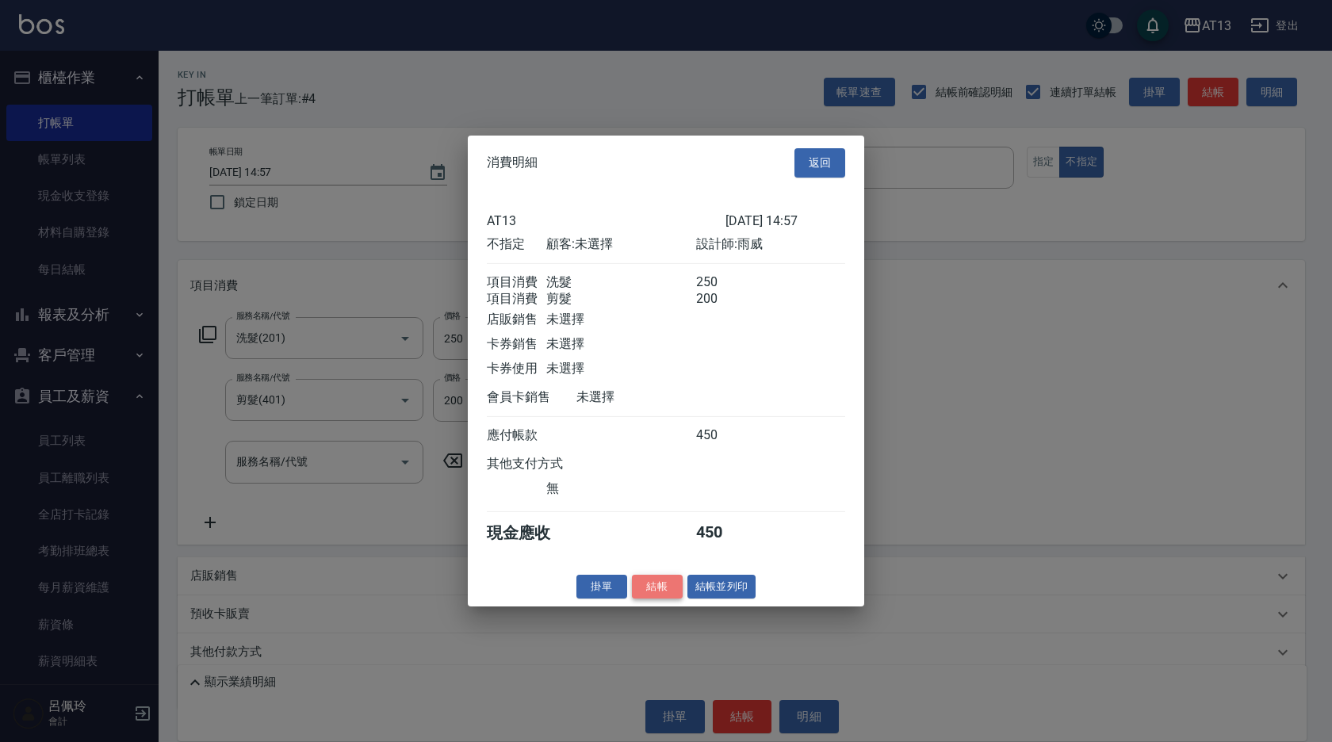
click at [665, 592] on button "結帳" at bounding box center [657, 586] width 51 height 25
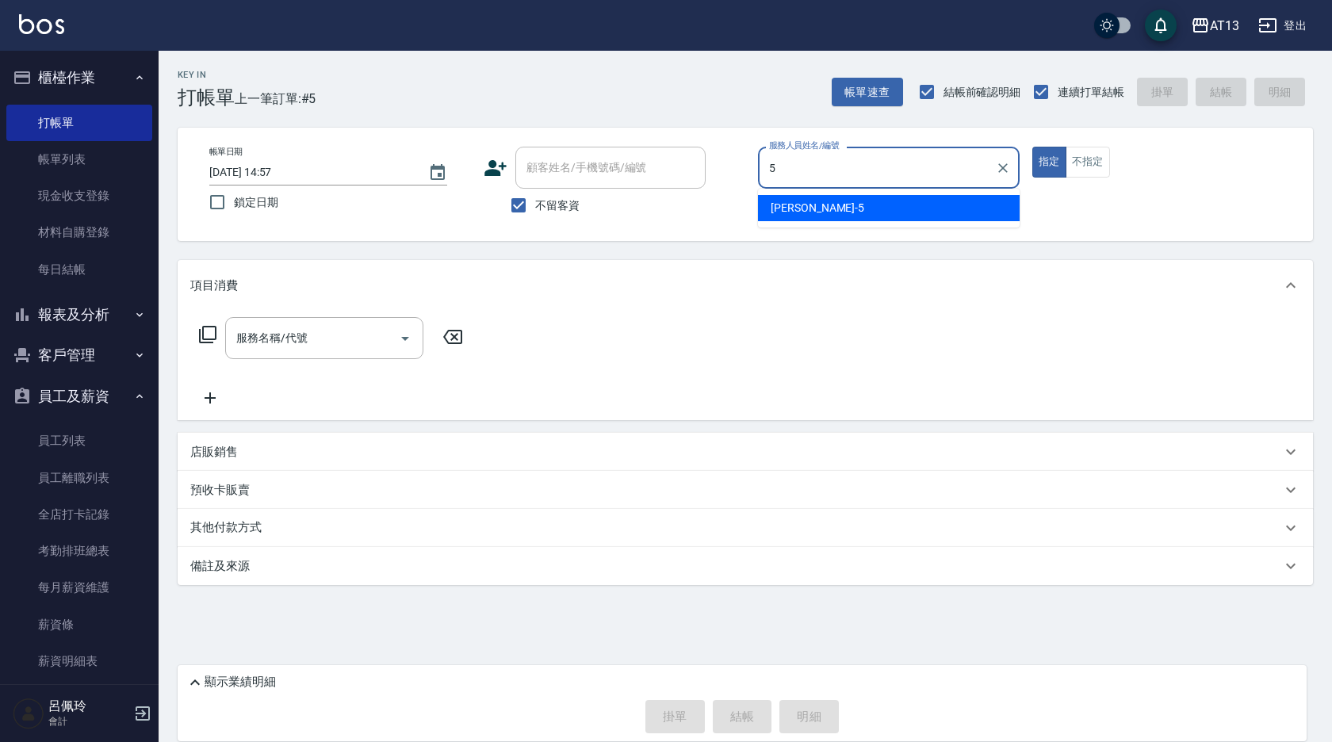
click at [784, 216] on div "[PERSON_NAME] -5" at bounding box center [889, 208] width 262 height 26
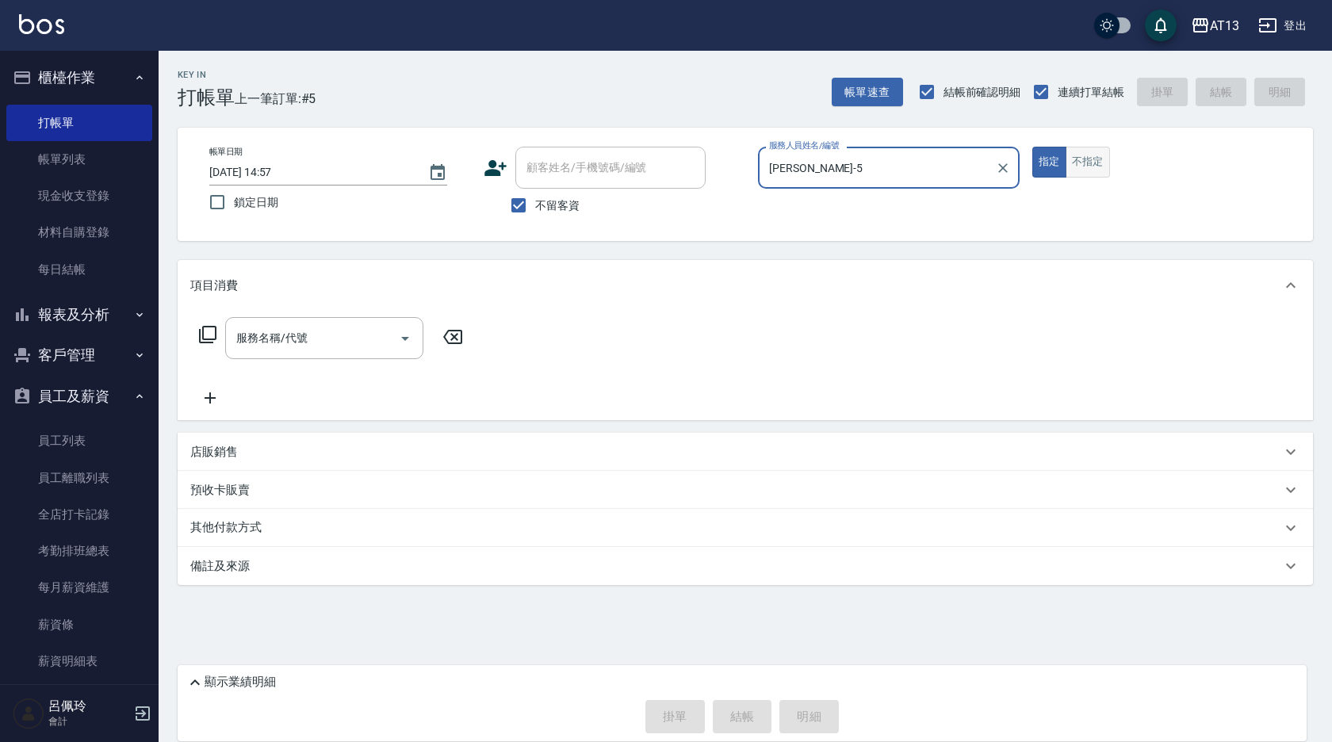
type input "[PERSON_NAME]-5"
click at [1100, 168] on button "不指定" at bounding box center [1087, 162] width 44 height 31
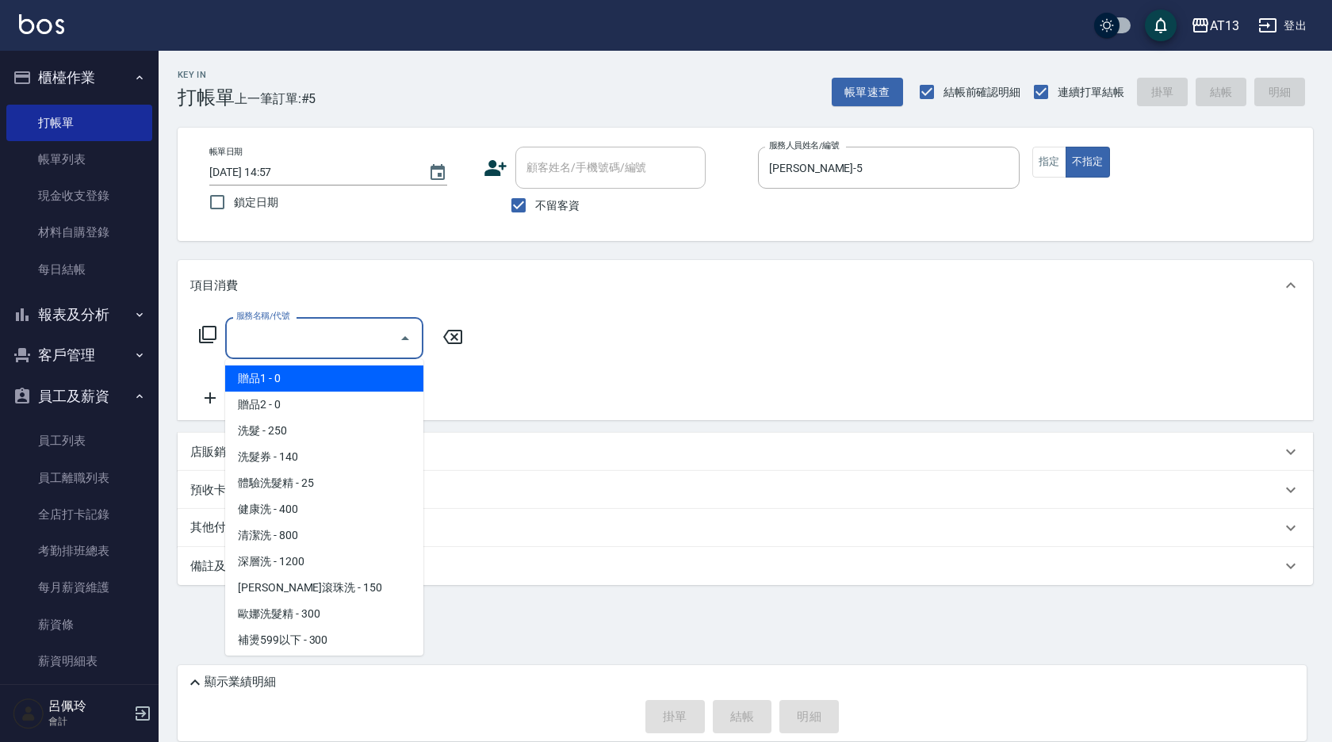
click at [312, 348] on input "服務名稱/代號" at bounding box center [312, 338] width 160 height 28
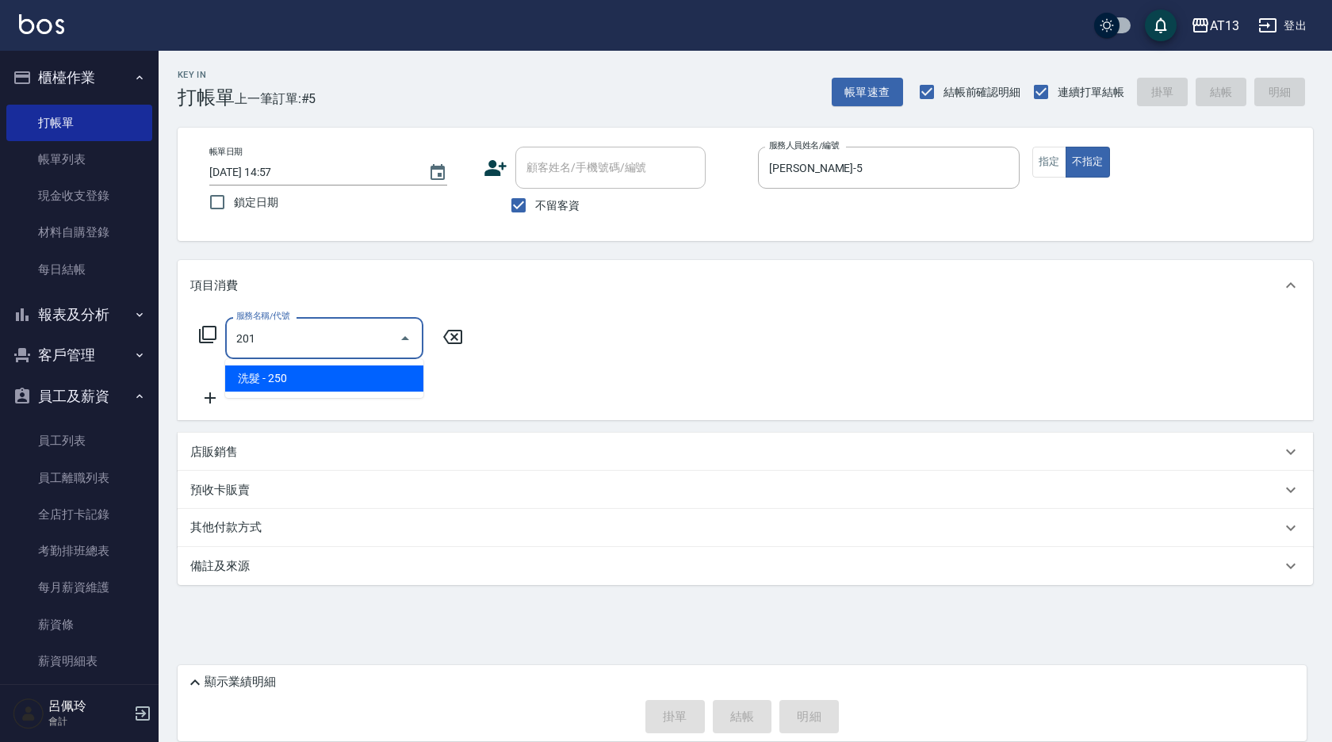
type input "洗髮(201)"
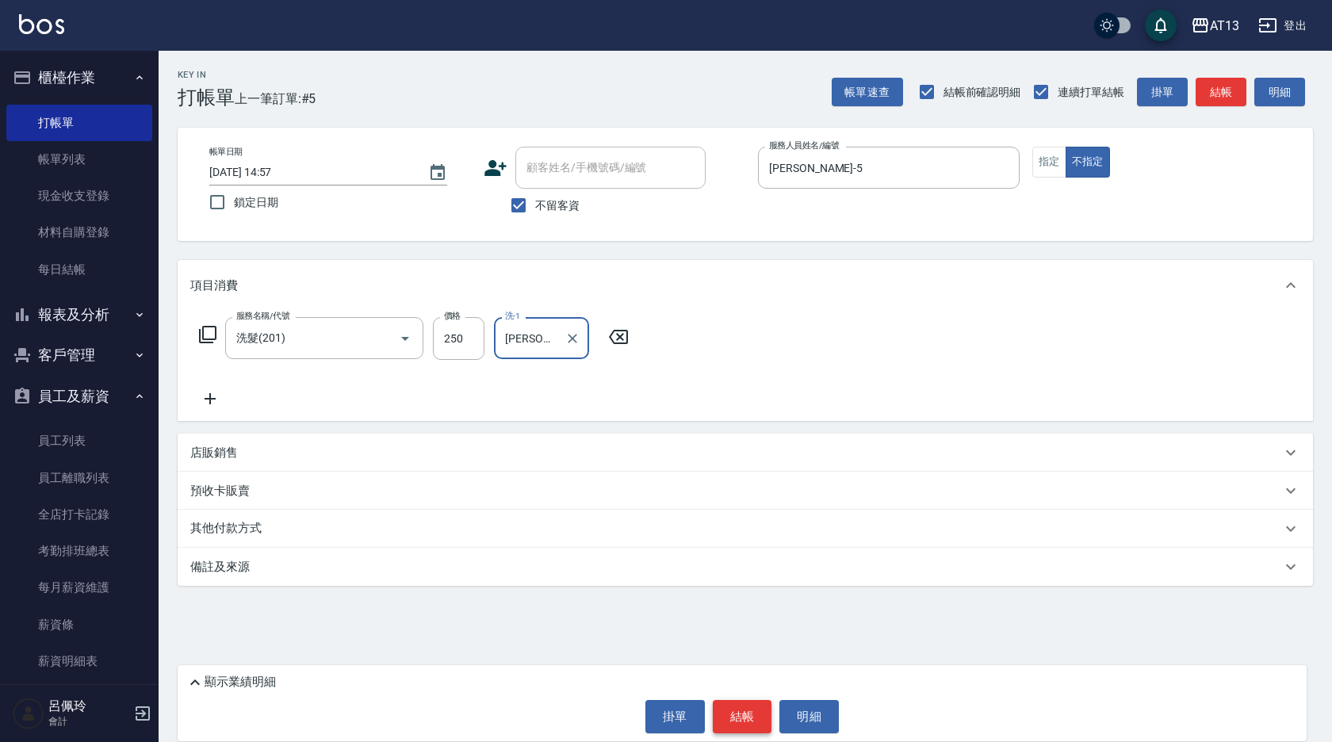
type input "[PERSON_NAME]-5"
click at [736, 723] on button "結帳" at bounding box center [742, 716] width 59 height 33
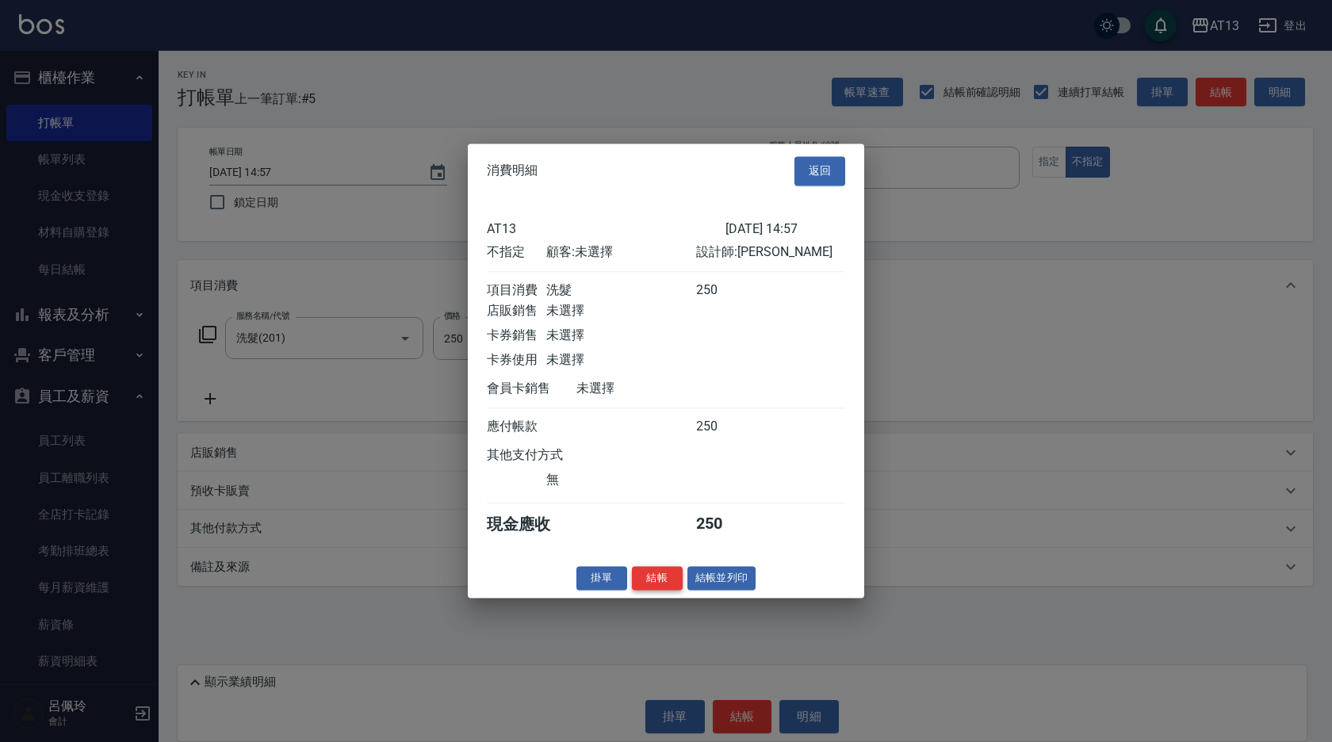
click at [656, 591] on button "結帳" at bounding box center [657, 578] width 51 height 25
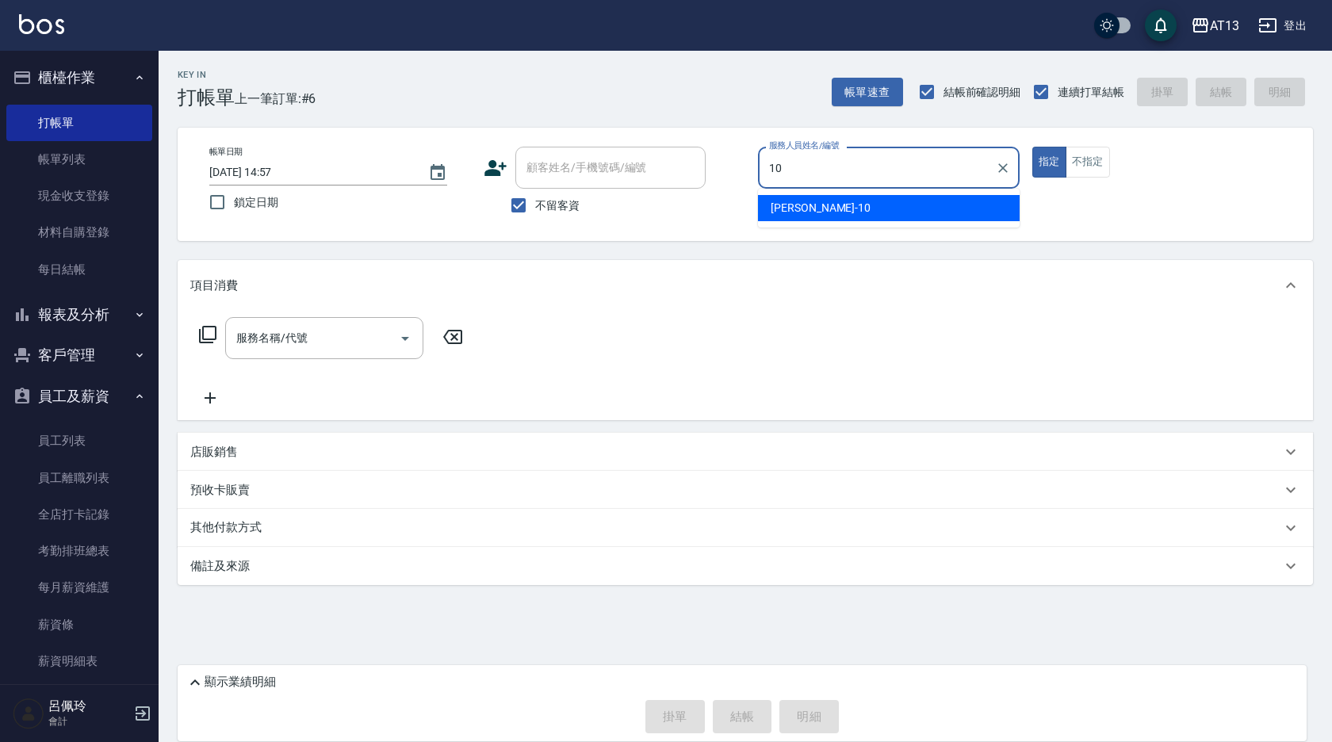
click at [767, 194] on ul "[PERSON_NAME] -10" at bounding box center [889, 208] width 262 height 39
click at [774, 216] on div "[PERSON_NAME] -10" at bounding box center [889, 208] width 262 height 26
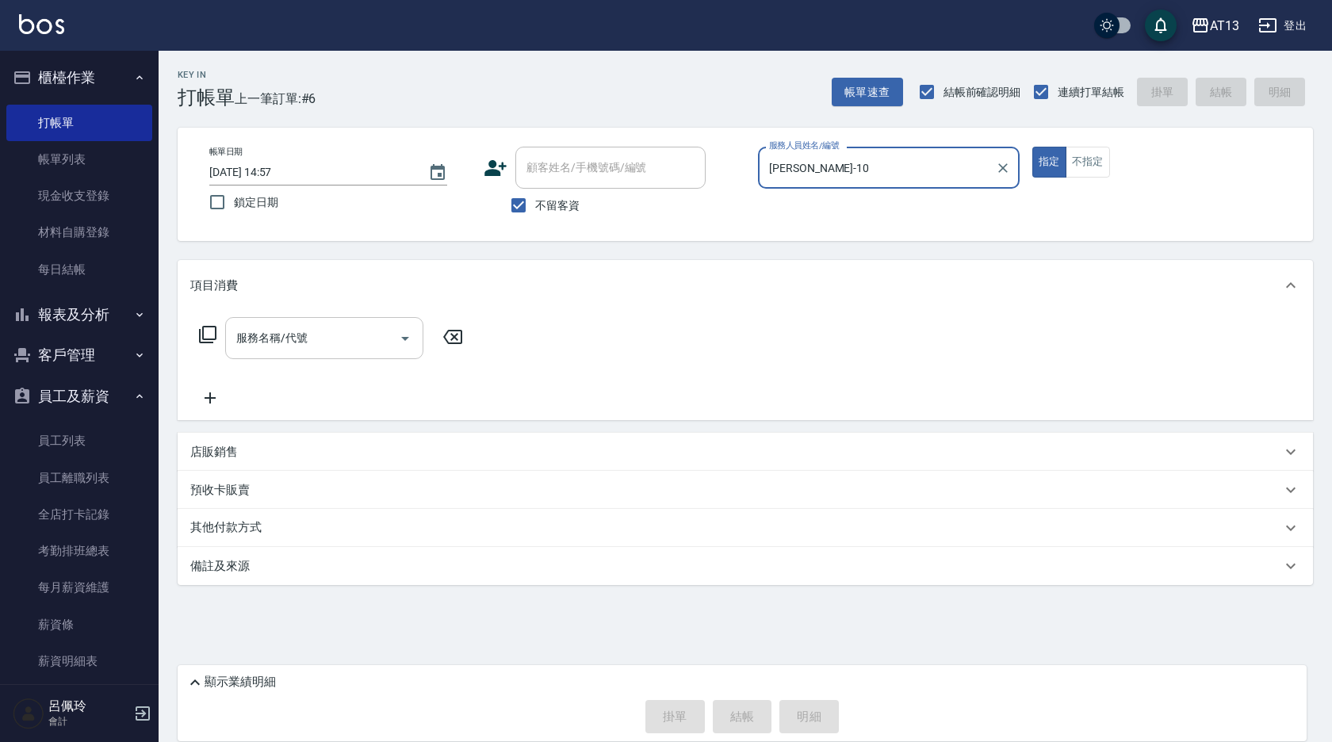
type input "[PERSON_NAME]-10"
click at [274, 344] on input "服務名稱/代號" at bounding box center [312, 338] width 160 height 28
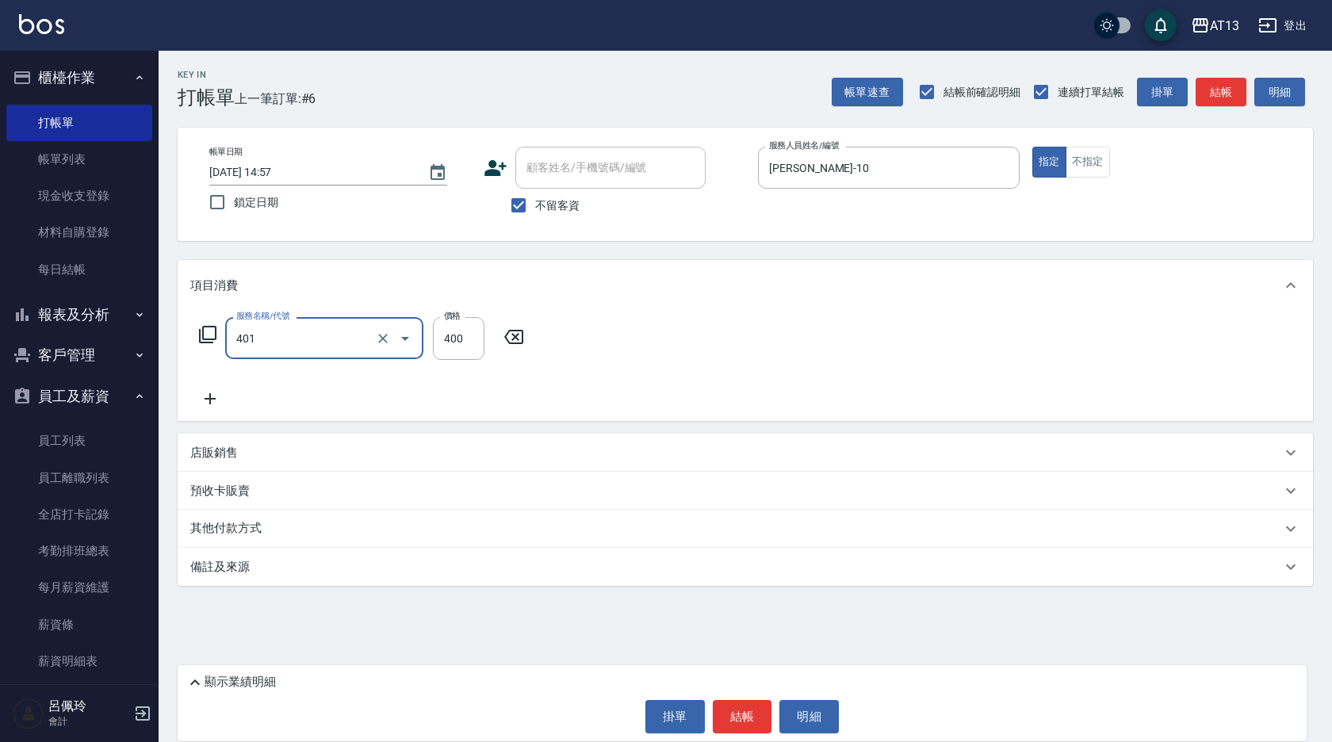
type input "剪髮(401)"
type input "300"
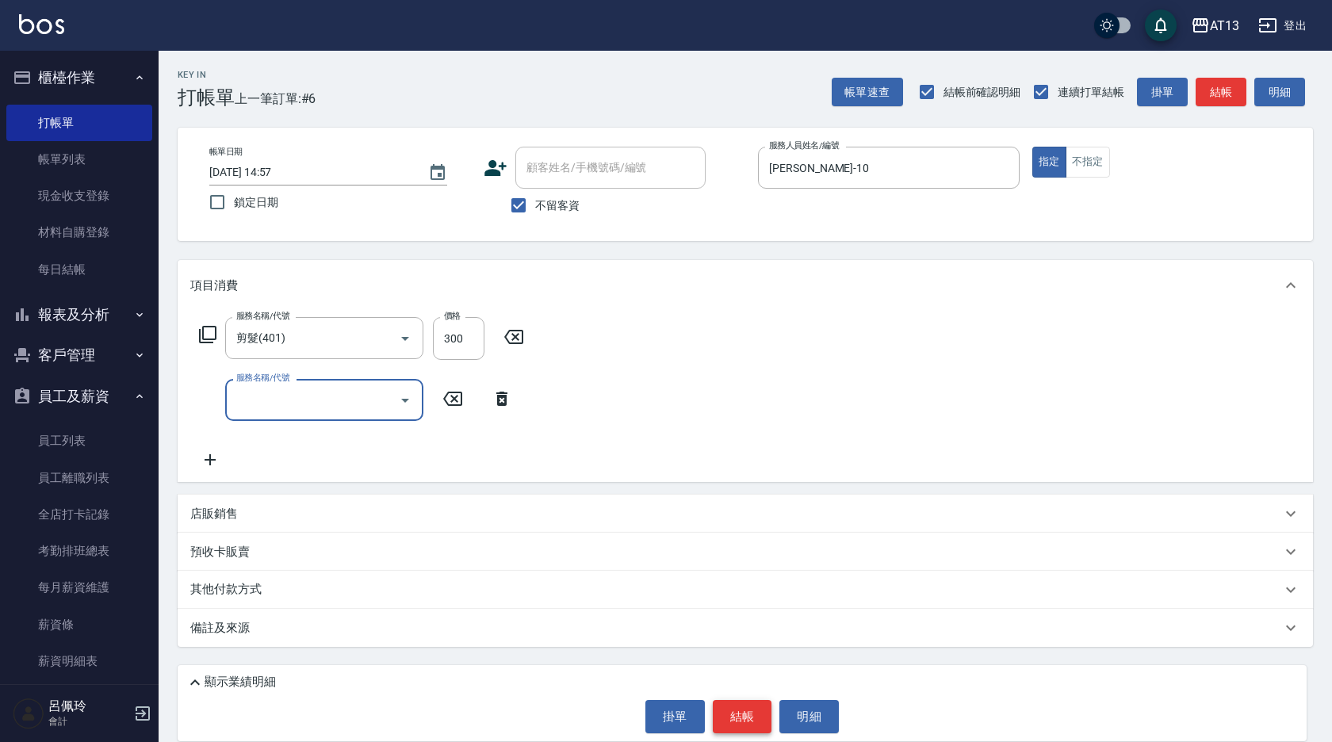
click at [736, 713] on button "結帳" at bounding box center [742, 716] width 59 height 33
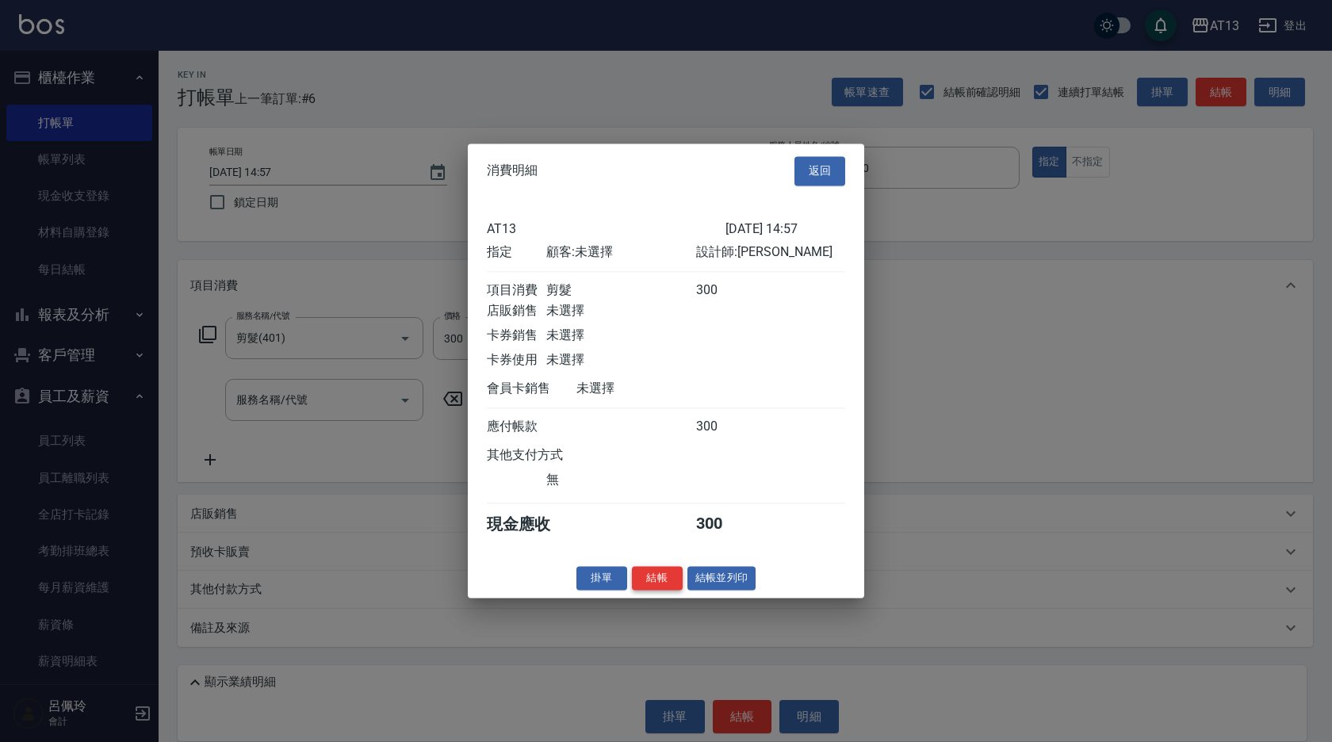
click at [656, 582] on button "結帳" at bounding box center [657, 578] width 51 height 25
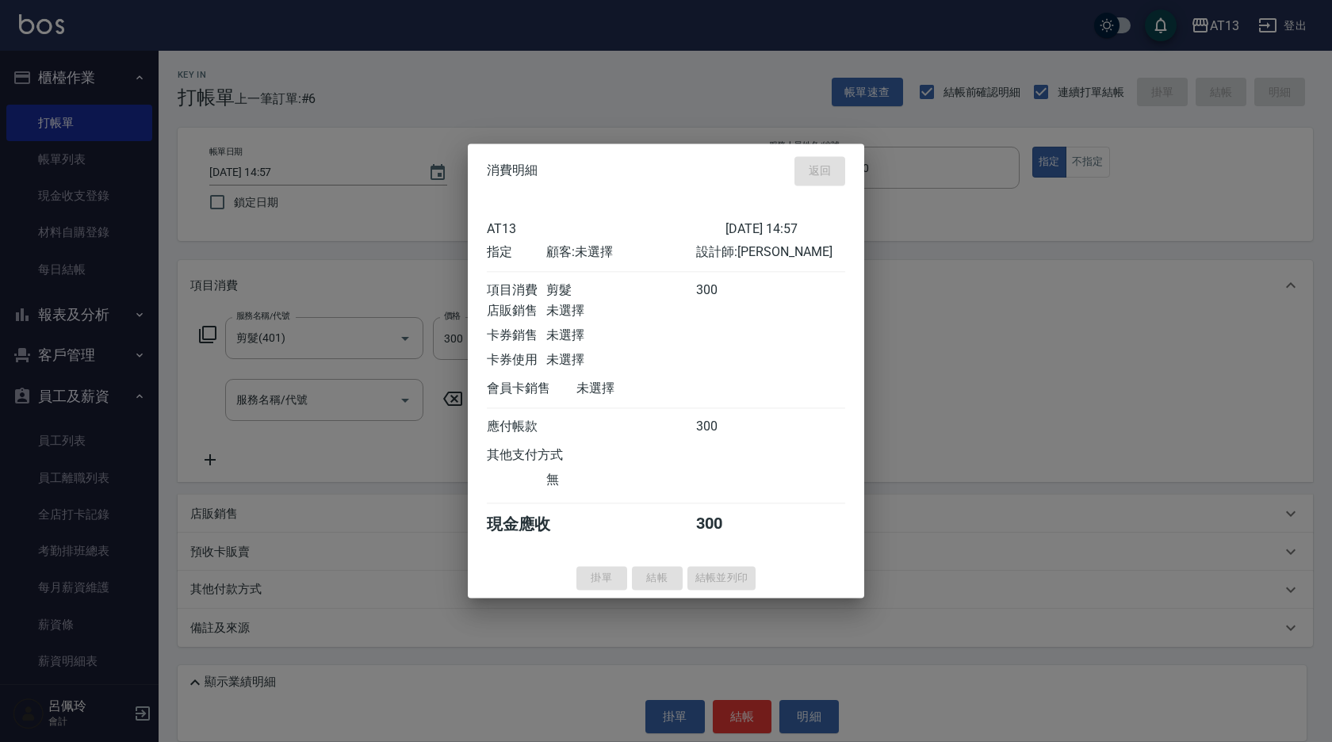
type input "[DATE] 14:58"
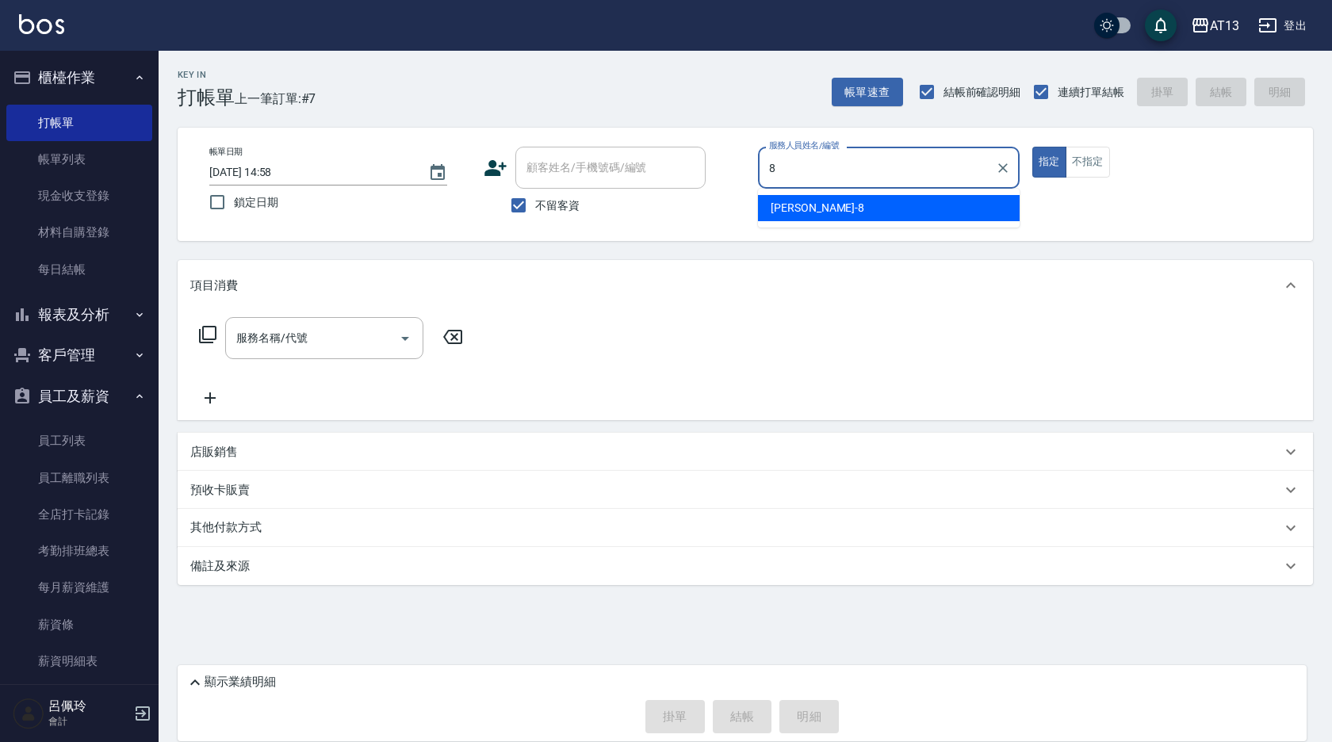
click at [822, 208] on div "[PERSON_NAME] -8" at bounding box center [889, 208] width 262 height 26
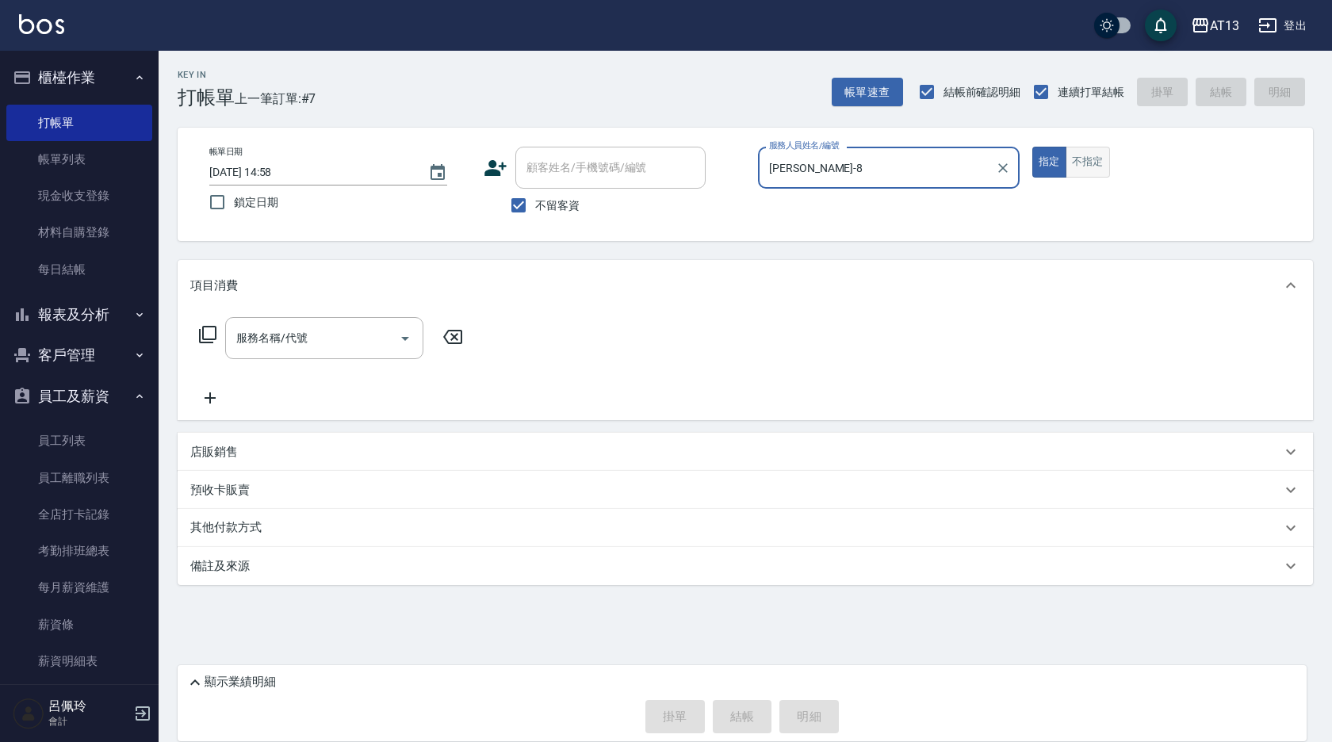
type input "[PERSON_NAME]-8"
click at [1083, 170] on button "不指定" at bounding box center [1087, 162] width 44 height 31
click at [419, 326] on div "服務名稱/代號 服務名稱/代號" at bounding box center [331, 338] width 282 height 42
click at [356, 328] on input "服務名稱/代號" at bounding box center [312, 338] width 160 height 28
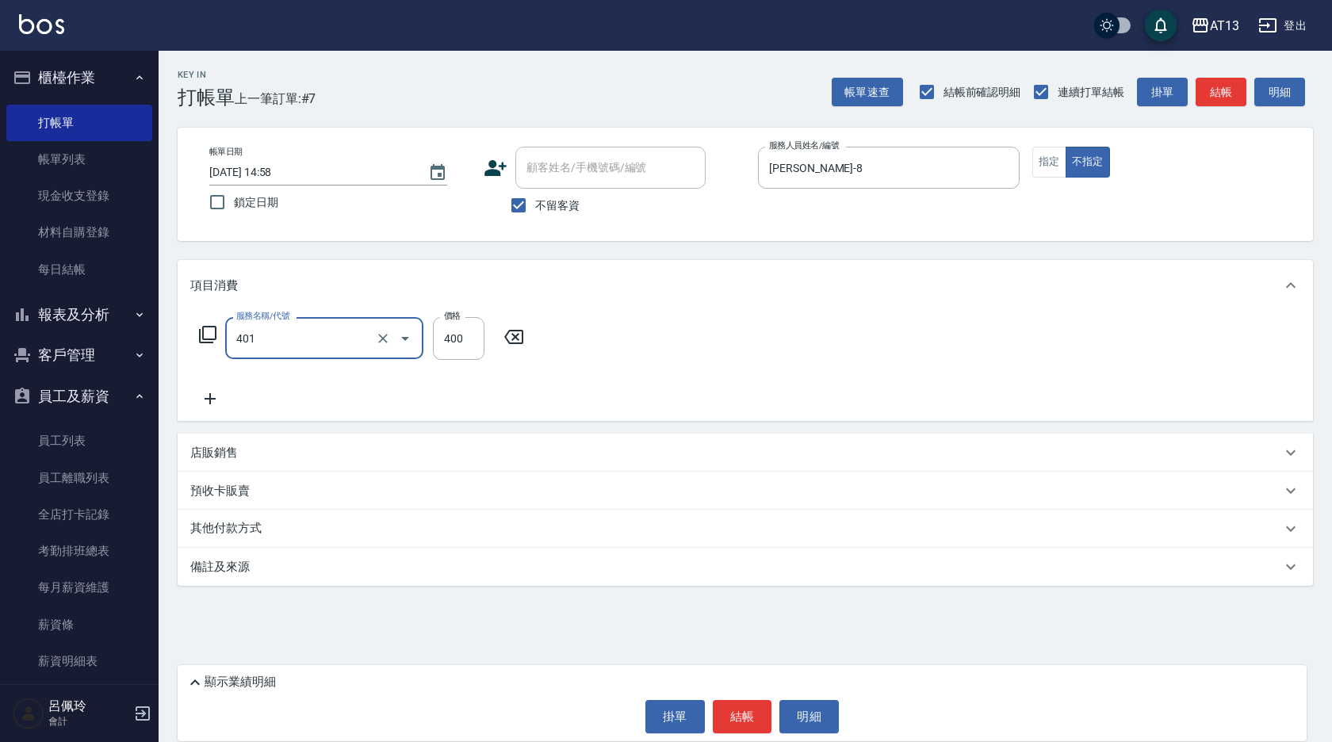
type input "剪髮(401)"
type input "180"
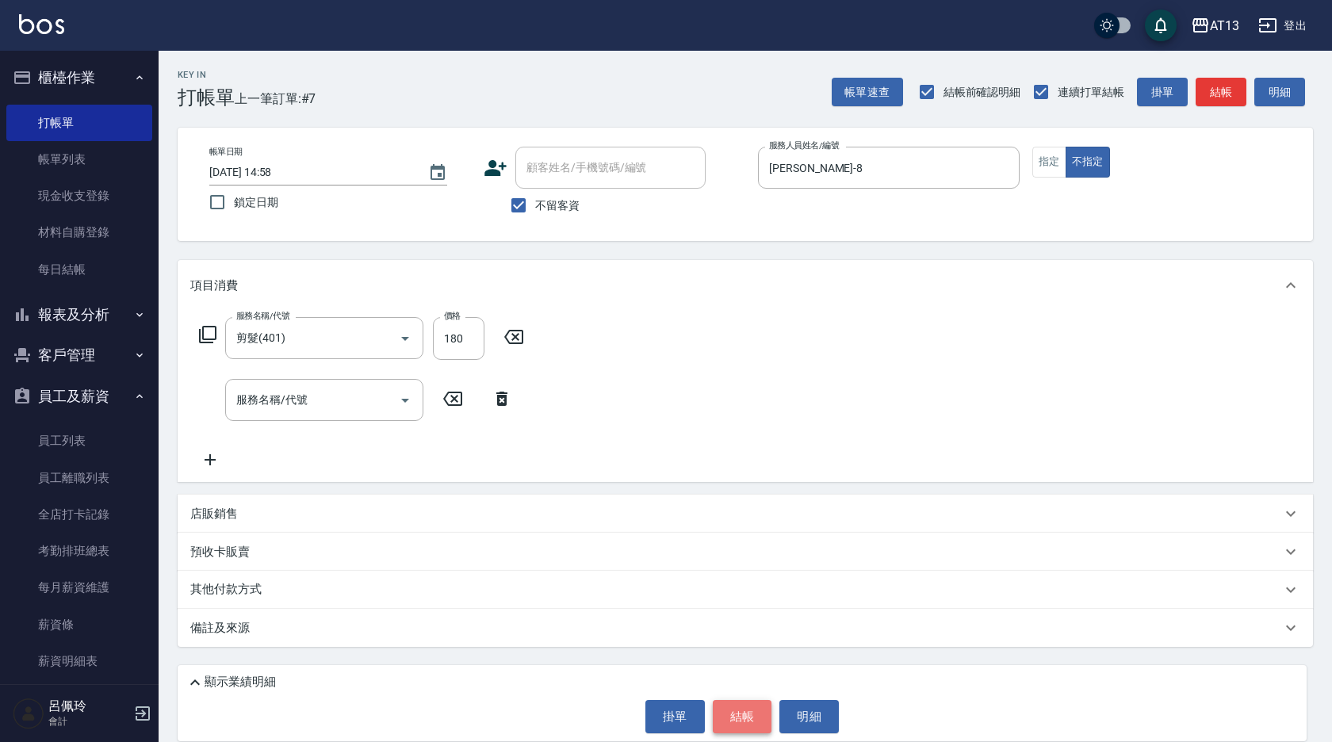
click at [749, 710] on button "結帳" at bounding box center [742, 716] width 59 height 33
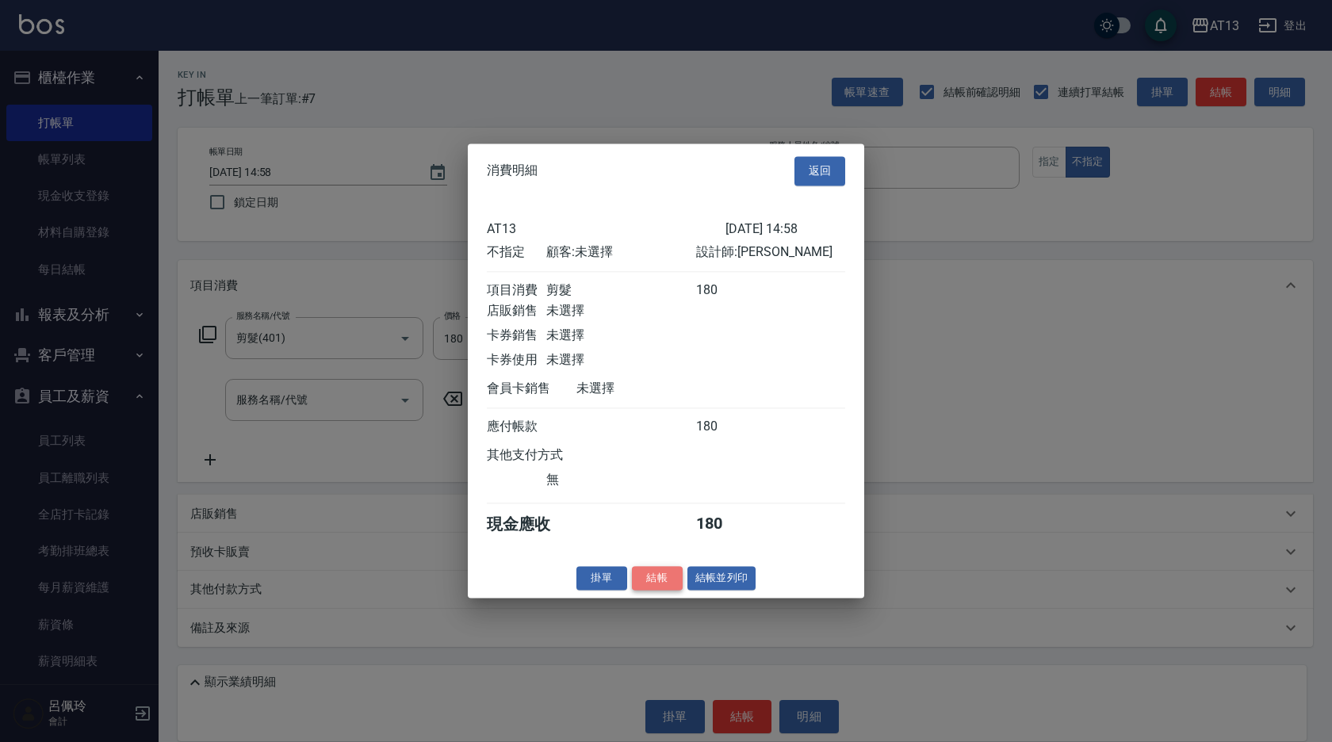
click at [655, 582] on button "結帳" at bounding box center [657, 578] width 51 height 25
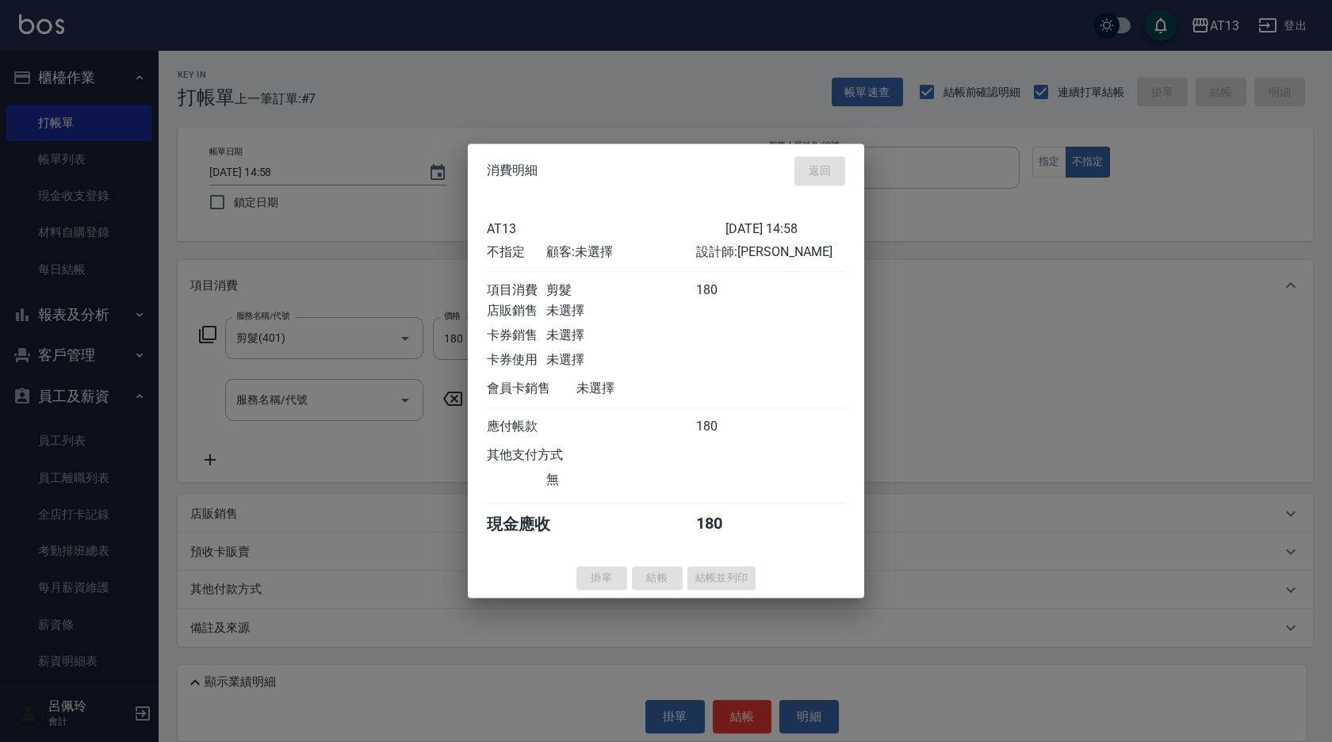
type input "[DATE] 14:59"
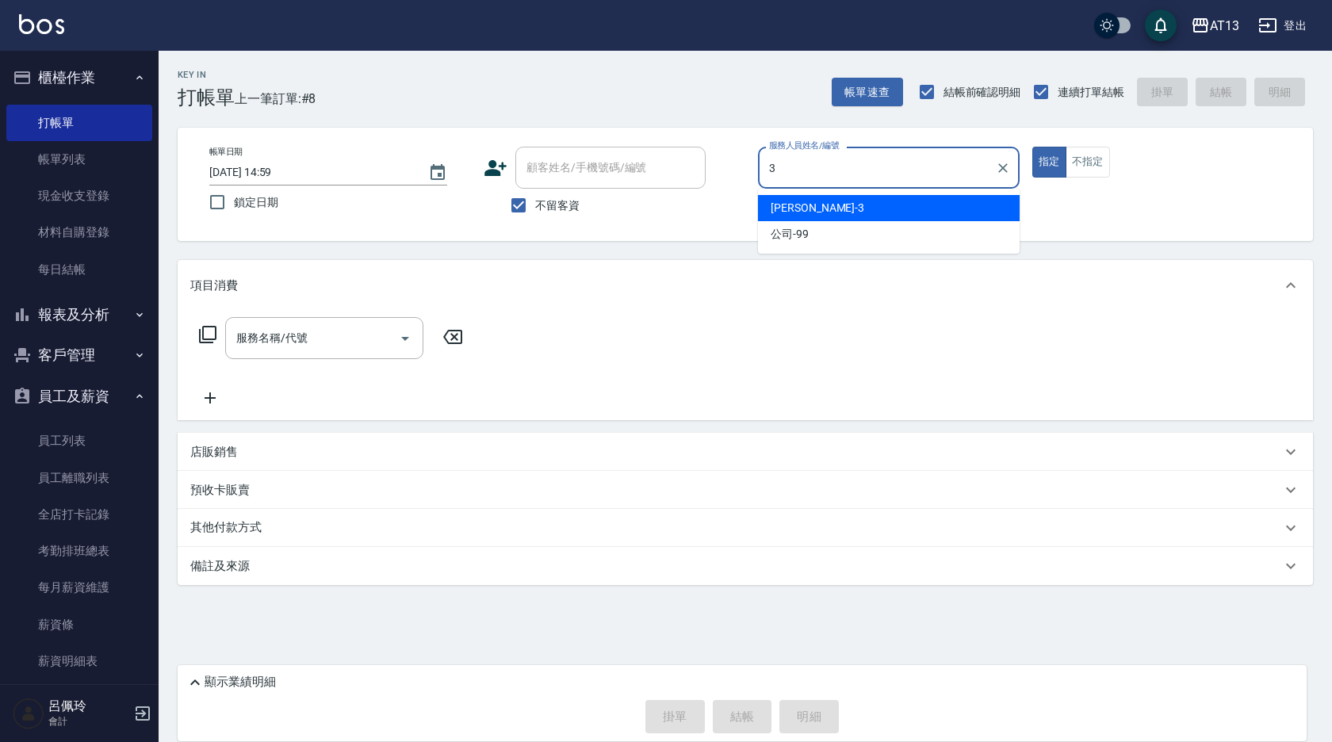
click at [802, 211] on div "[PERSON_NAME] -3" at bounding box center [889, 208] width 262 height 26
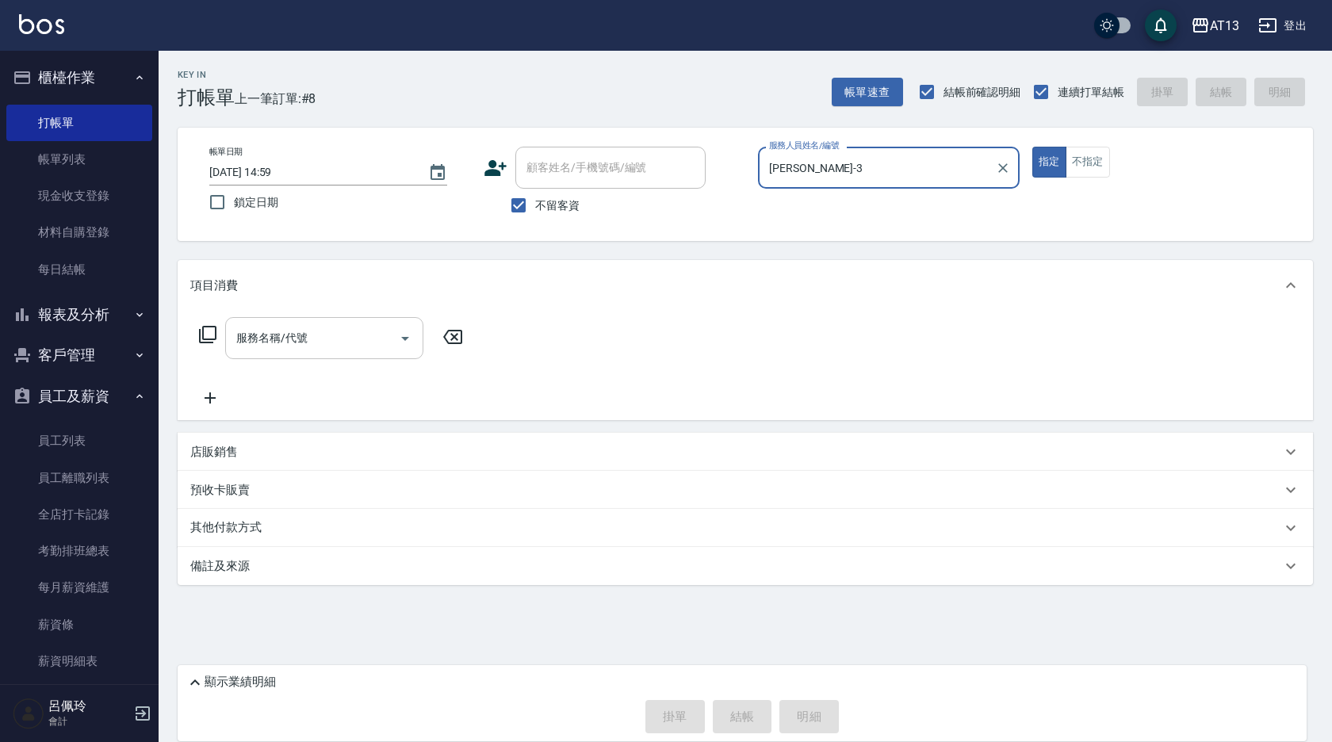
type input "[PERSON_NAME]-3"
click at [331, 347] on input "服務名稱/代號" at bounding box center [312, 338] width 160 height 28
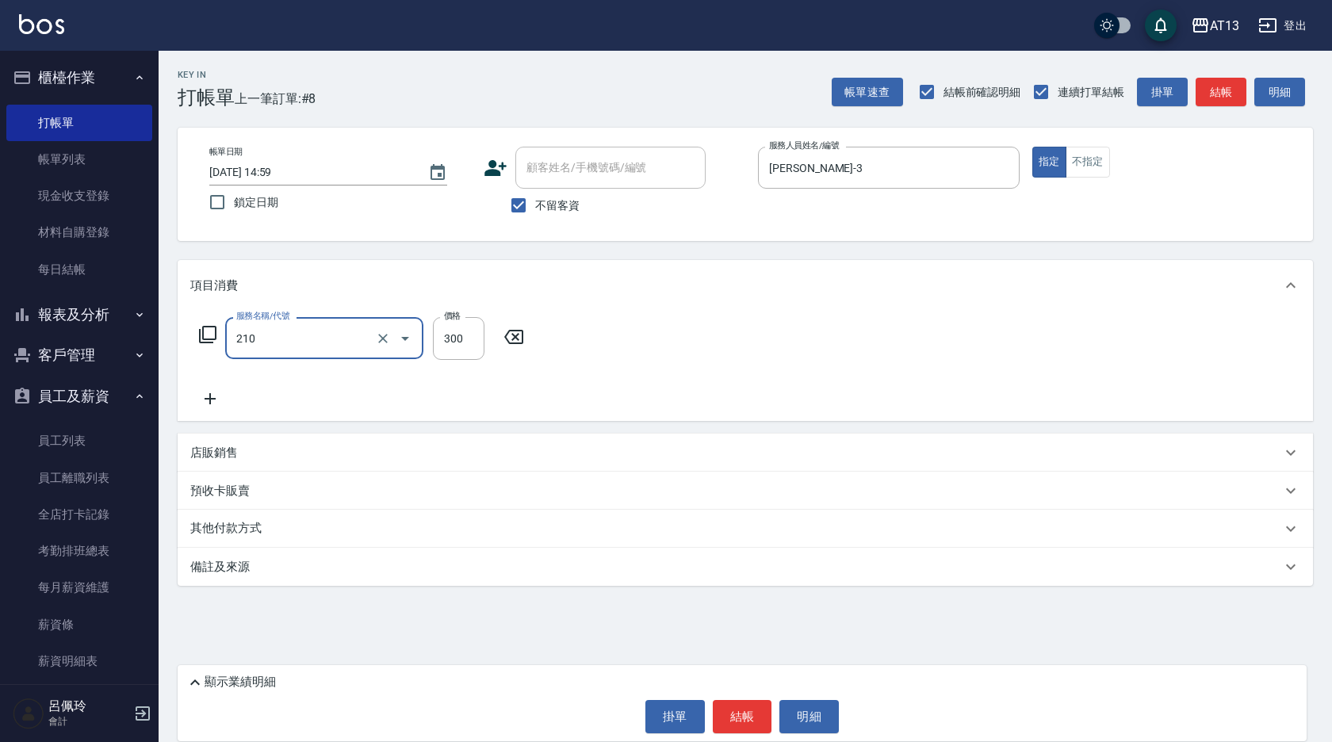
type input "歐娜洗髮精(210)"
type input "[PERSON_NAME]-31"
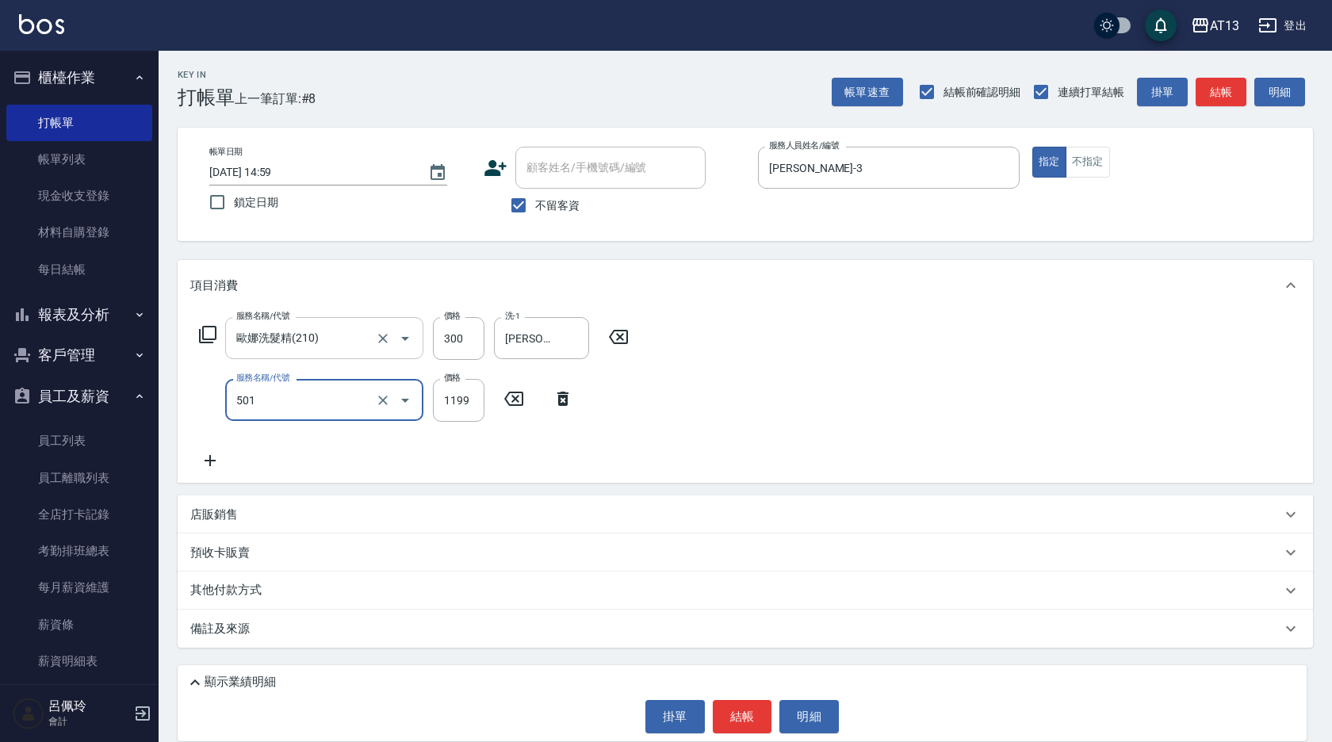
type input "染髮(501)"
type input "1600"
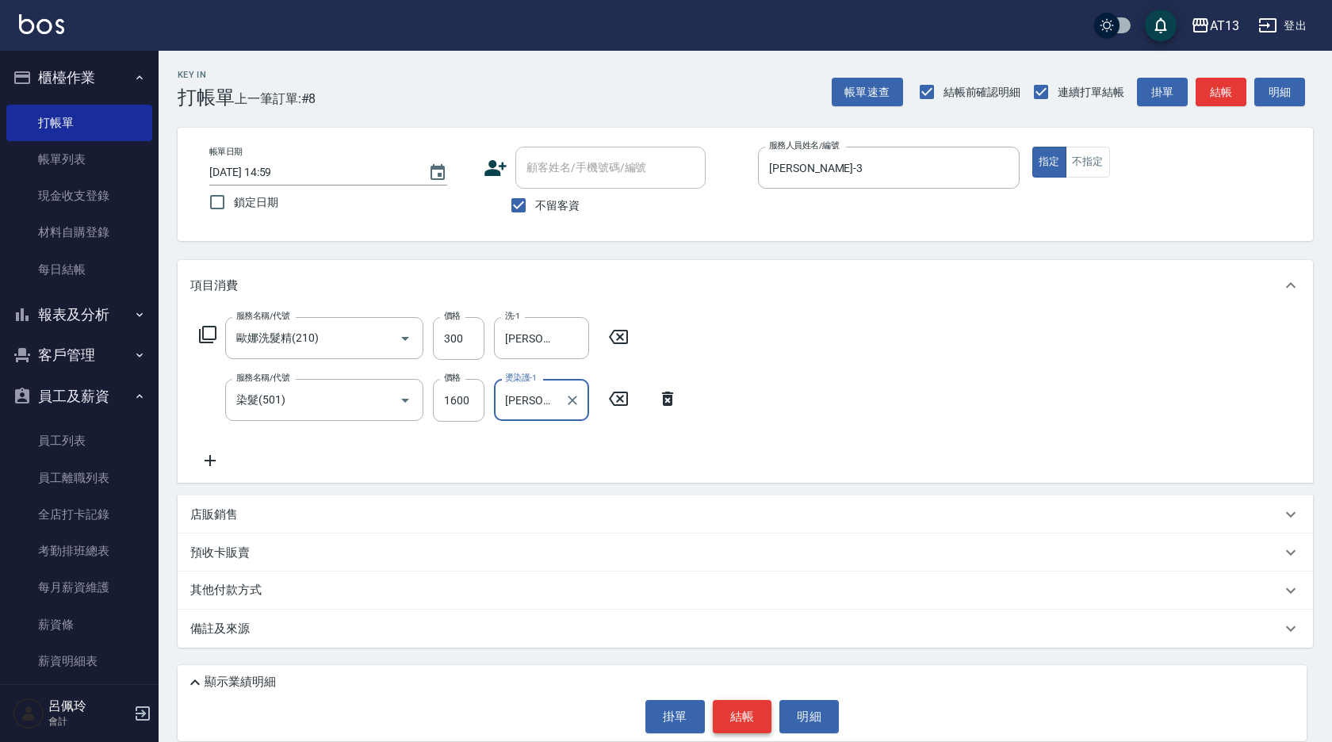
type input "[PERSON_NAME]-31"
click at [718, 714] on button "結帳" at bounding box center [742, 716] width 59 height 33
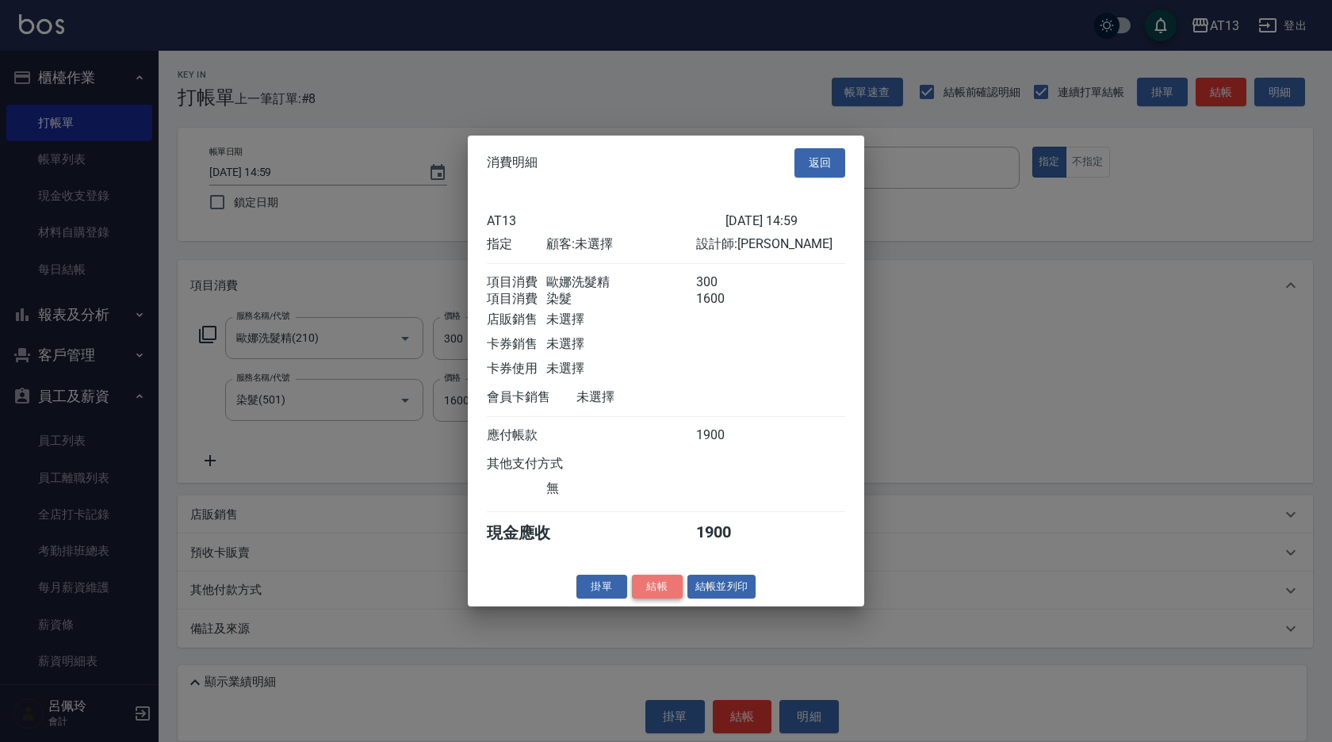
click at [656, 595] on button "結帳" at bounding box center [657, 586] width 51 height 25
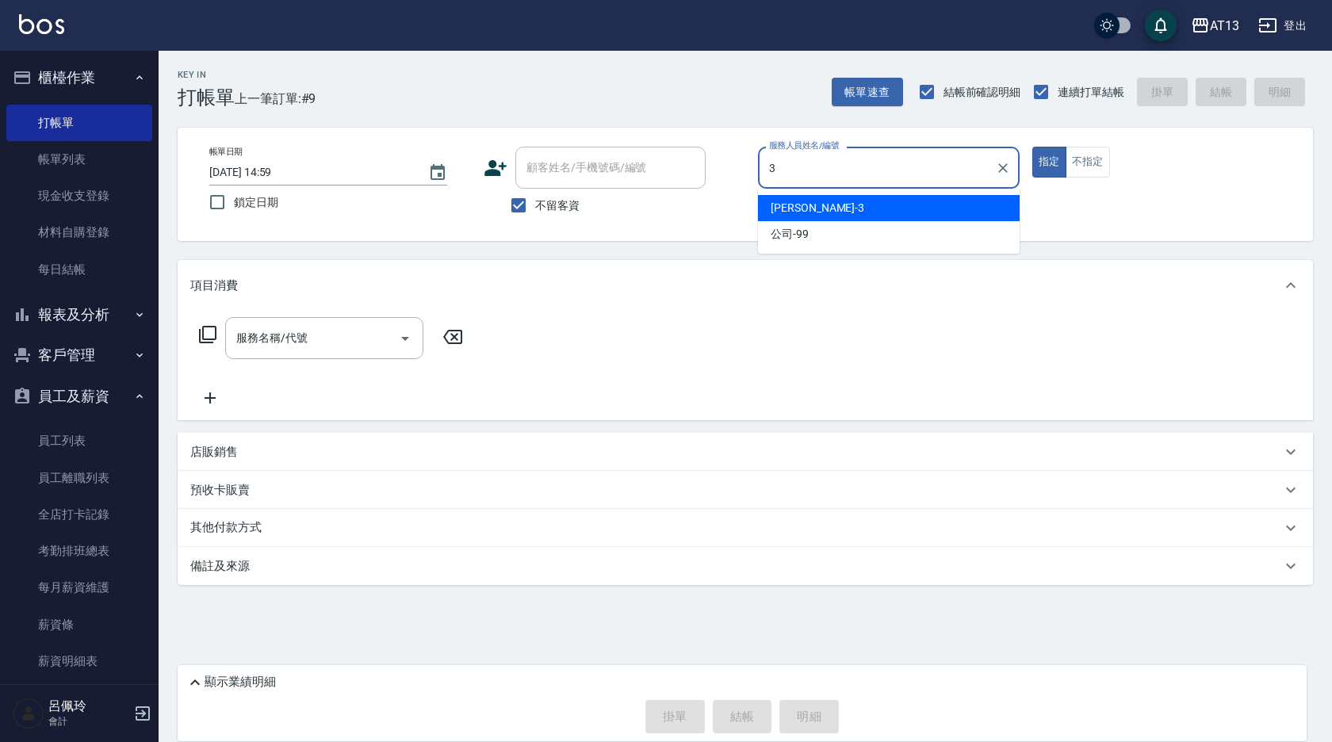
click at [829, 212] on div "[PERSON_NAME] -3" at bounding box center [889, 208] width 262 height 26
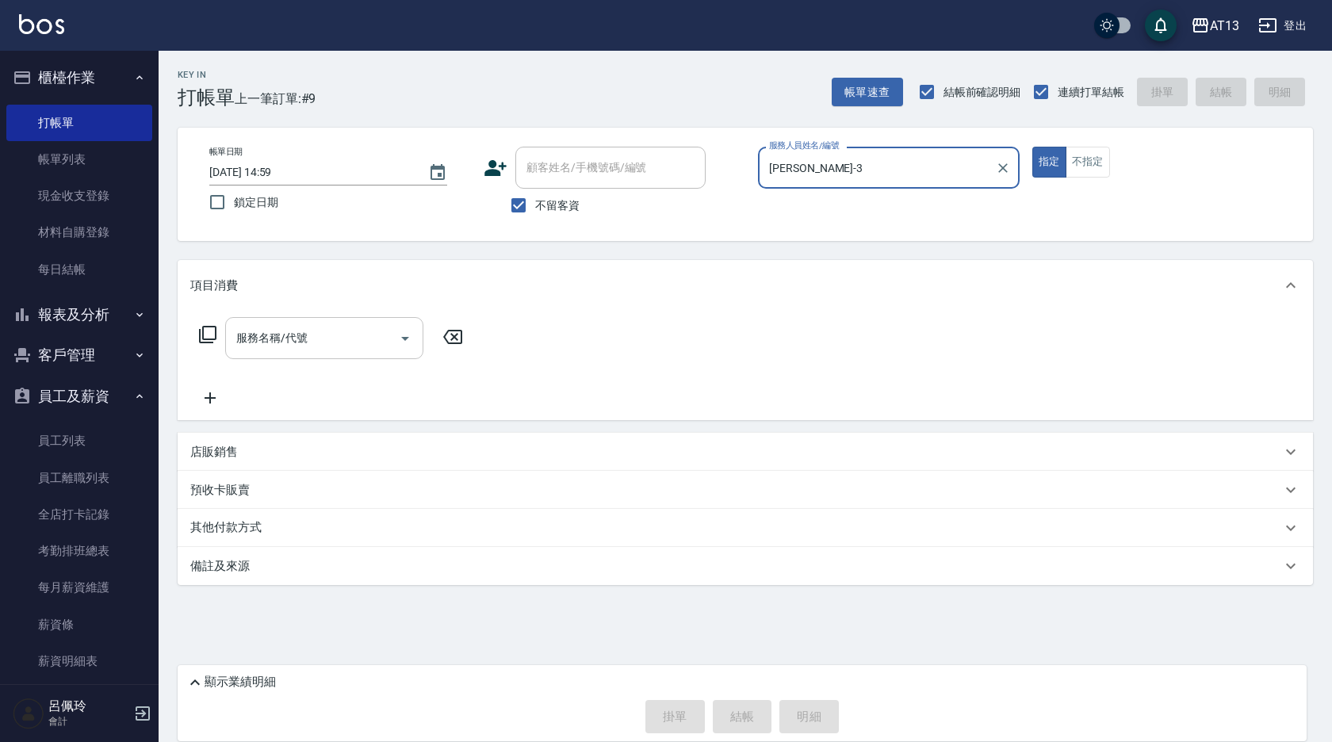
type input "[PERSON_NAME]-3"
drag, startPoint x: 324, startPoint y: 344, endPoint x: 318, endPoint y: 354, distance: 11.4
click at [324, 344] on input "服務名稱/代號" at bounding box center [312, 338] width 160 height 28
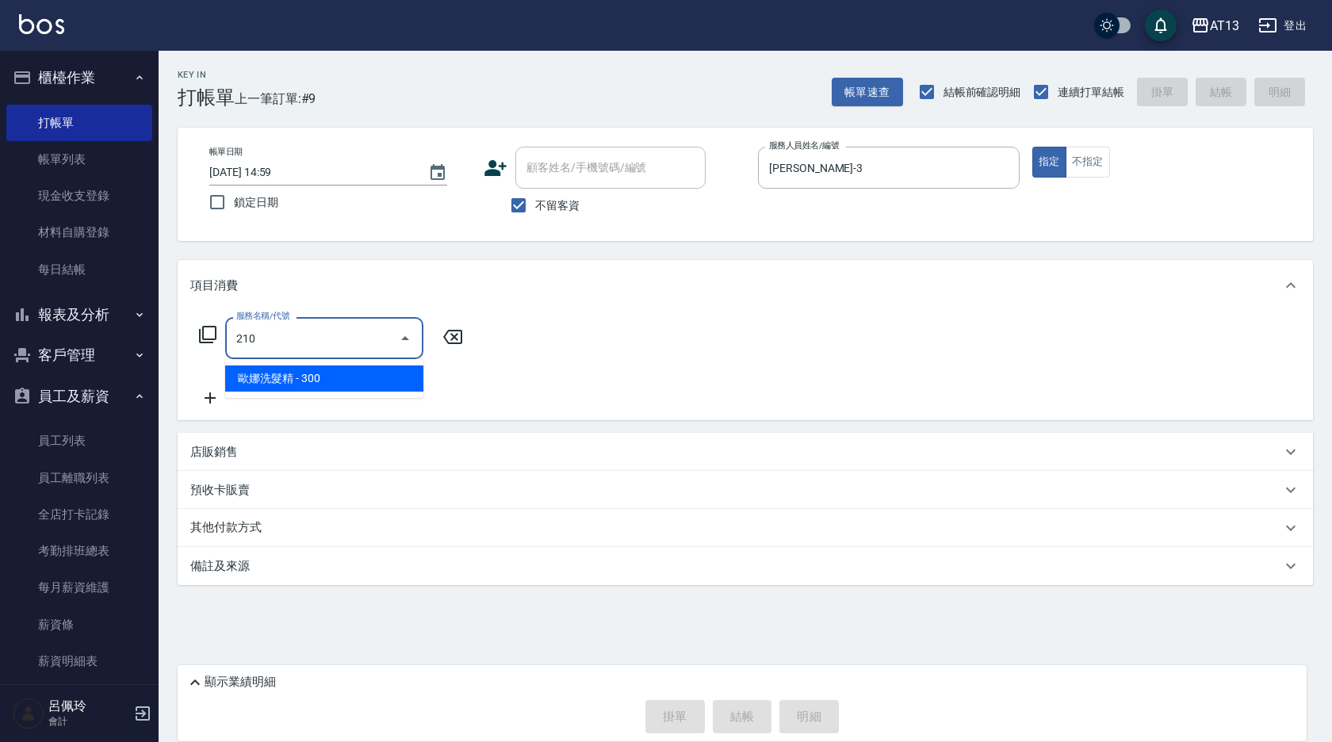
type input "歐娜洗髮精(210)"
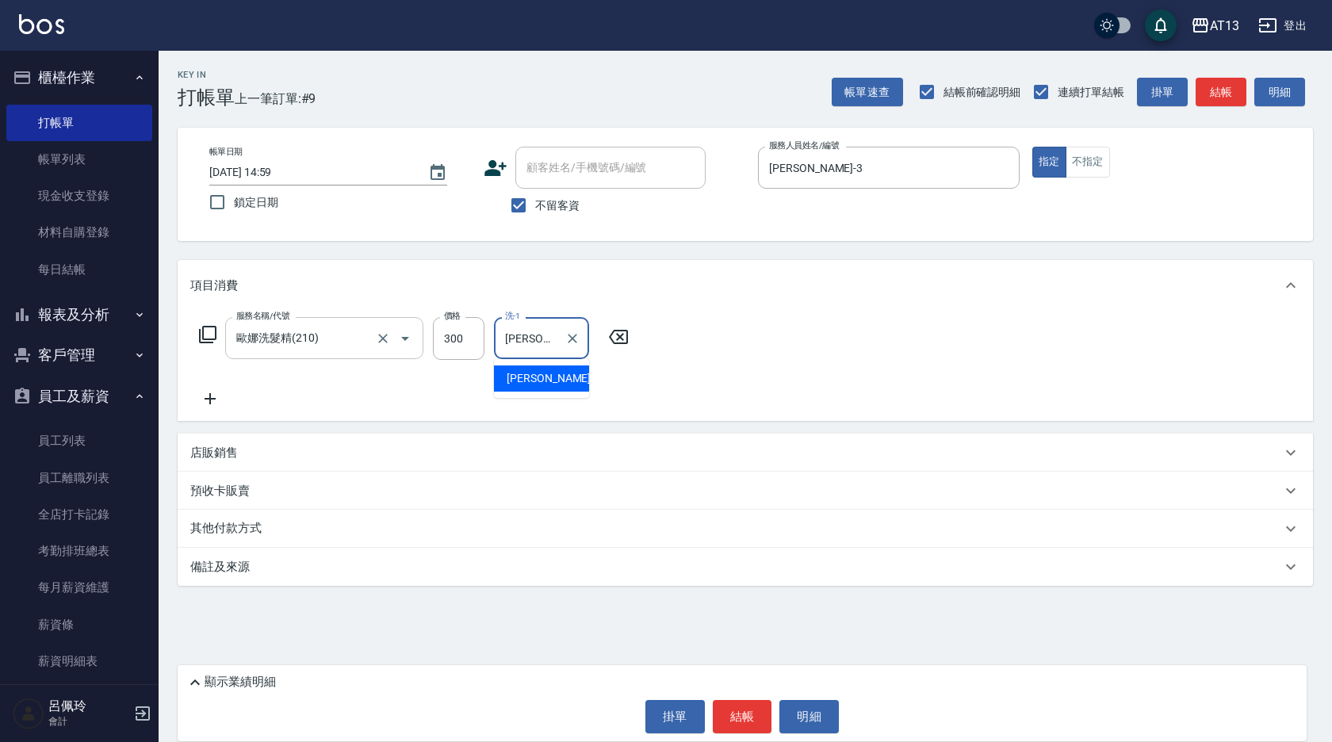
type input "[PERSON_NAME]-31"
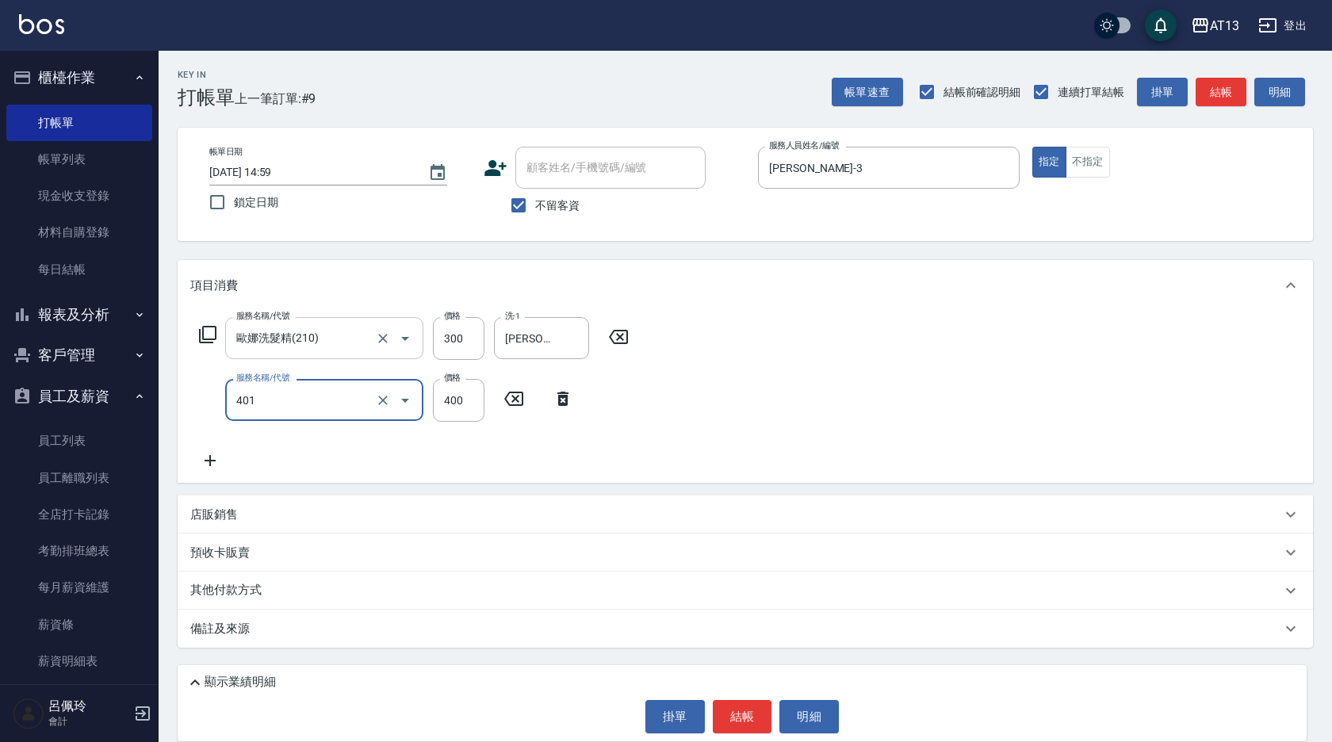
type input "剪髮(401)"
type input "350"
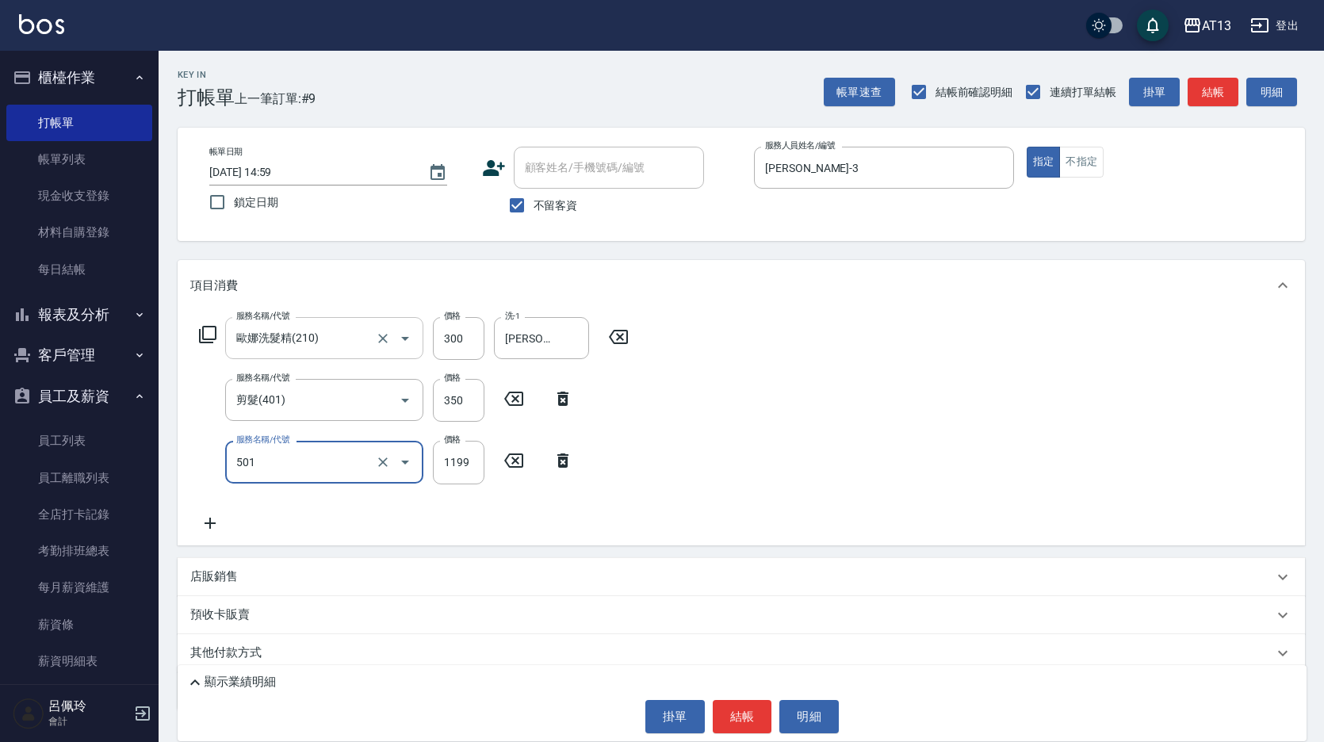
type input "染髮(501)"
type input "1600"
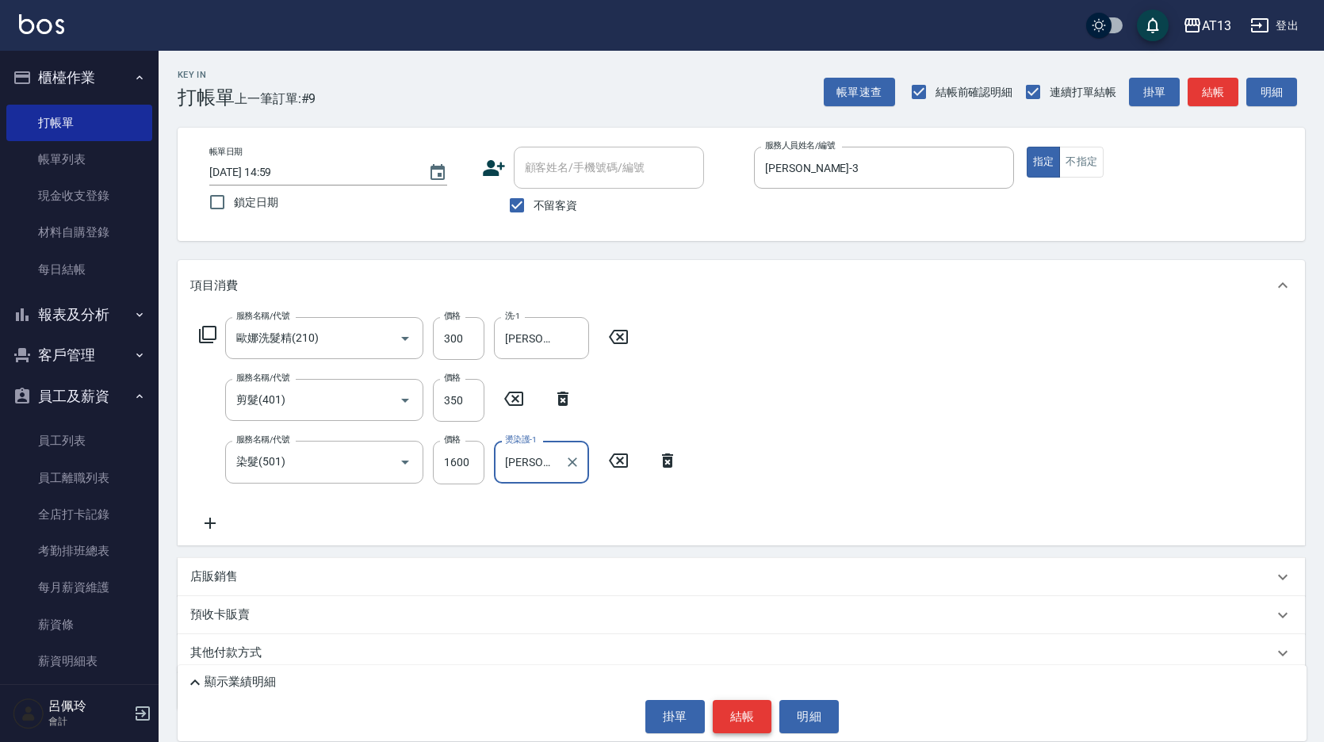
type input "[PERSON_NAME]-31"
click at [743, 709] on button "結帳" at bounding box center [742, 716] width 59 height 33
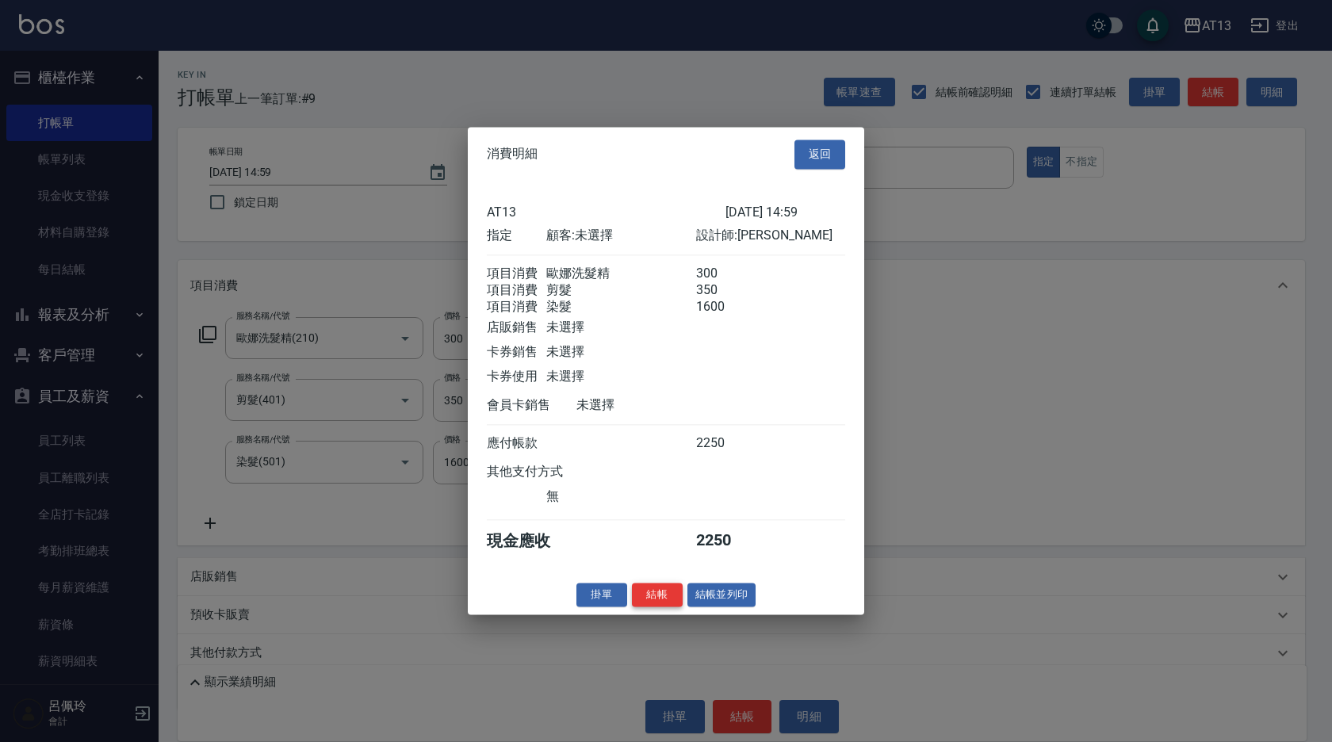
click at [664, 607] on button "結帳" at bounding box center [657, 595] width 51 height 25
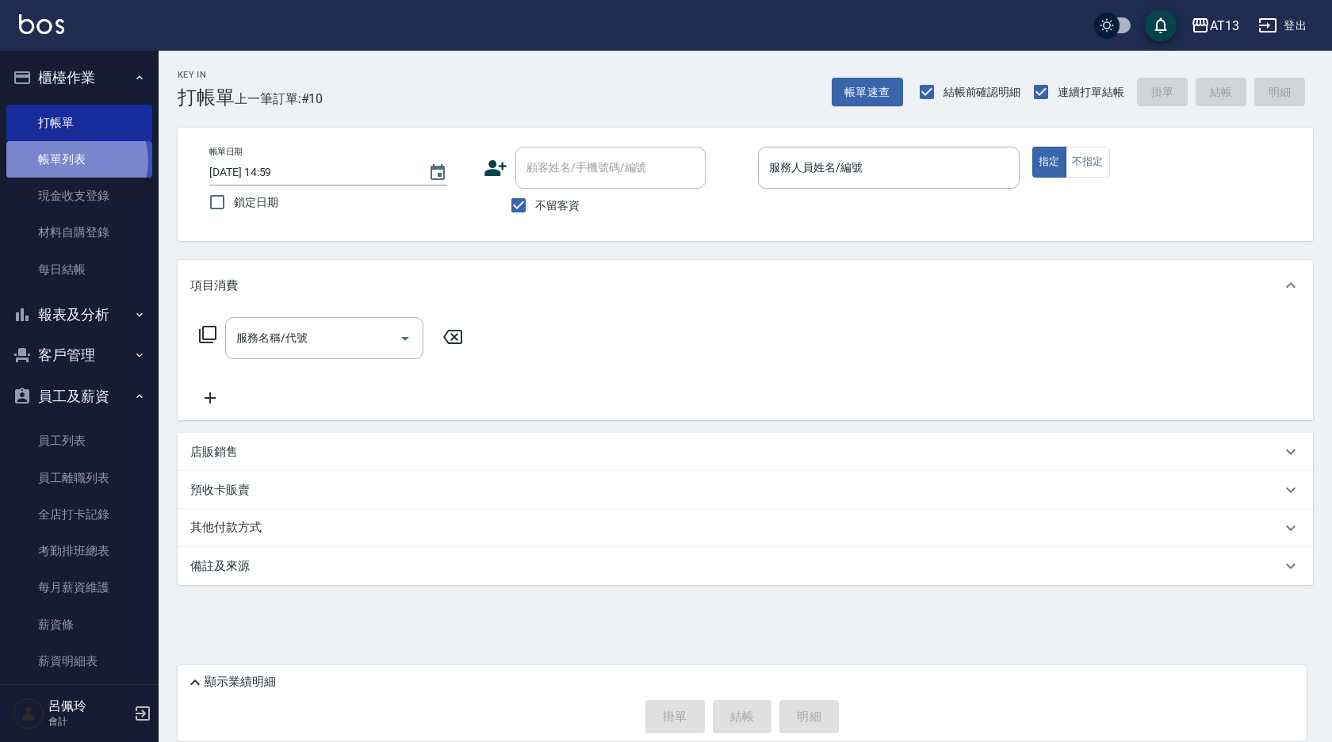
click at [72, 161] on link "帳單列表" at bounding box center [79, 159] width 146 height 36
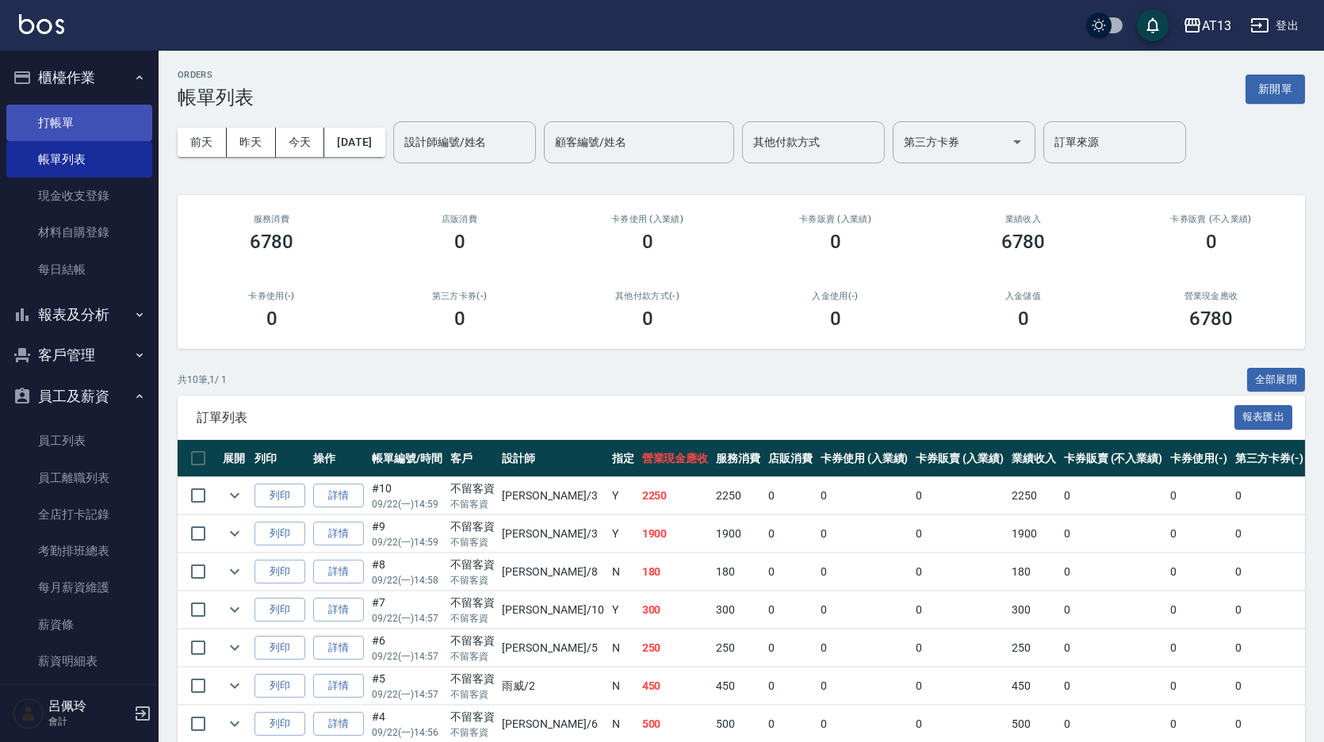
click at [71, 124] on link "打帳單" at bounding box center [79, 123] width 146 height 36
